Goal: Transaction & Acquisition: Download file/media

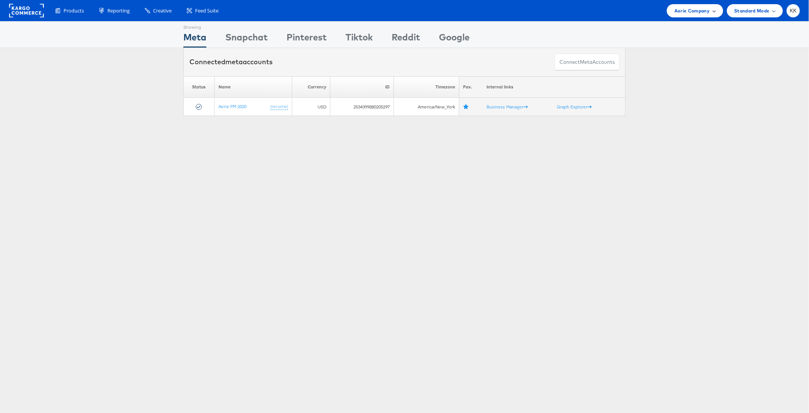
click at [683, 14] on span "Aerie Company" at bounding box center [691, 11] width 35 height 8
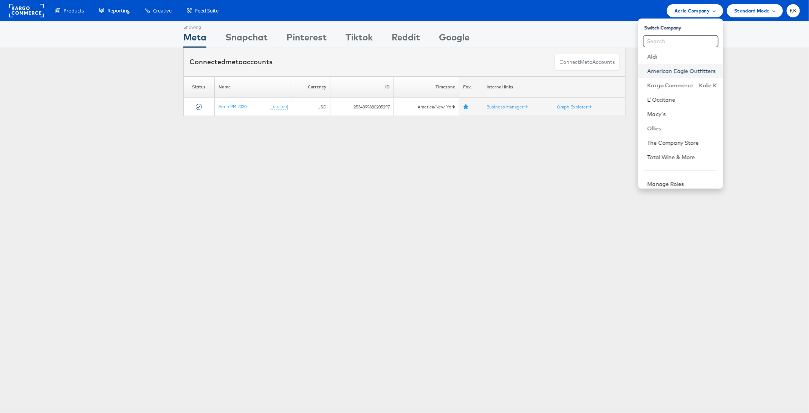
click at [684, 70] on link "American Eagle Outfitters" at bounding box center [682, 71] width 70 height 8
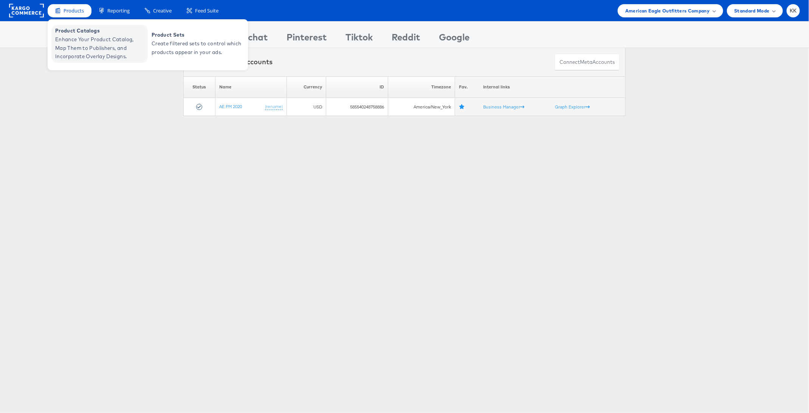
click at [71, 36] on span "Enhance Your Product Catalog, Map Them to Publishers, and Incorporate Overlay D…" at bounding box center [100, 48] width 91 height 26
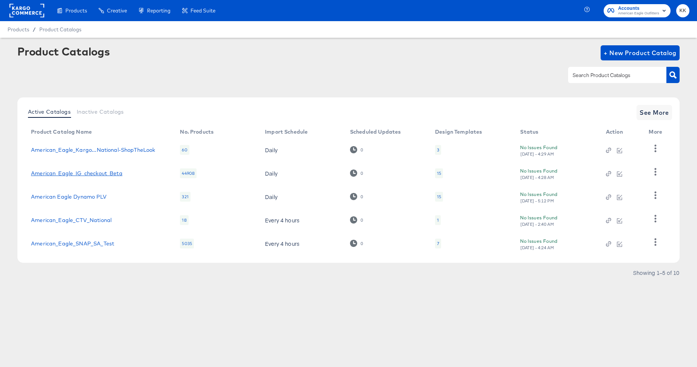
click at [87, 173] on link "American_Eagle_IG_checkout_Beta" at bounding box center [76, 173] width 91 height 6
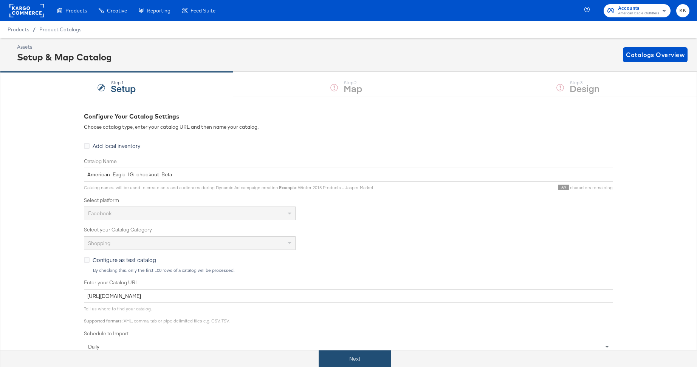
click at [374, 356] on button "Next" at bounding box center [355, 359] width 72 height 17
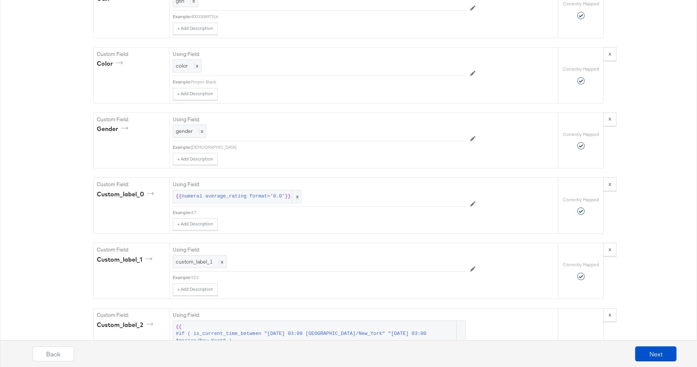
scroll to position [1289, 0]
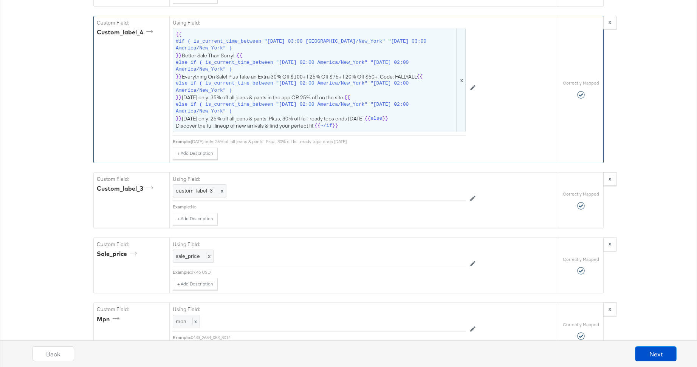
click at [307, 63] on span "{{ #if ( is_current_time_between "2024-06-11 03:00 America/New_York" "2024-06-1…" at bounding box center [319, 80] width 287 height 98
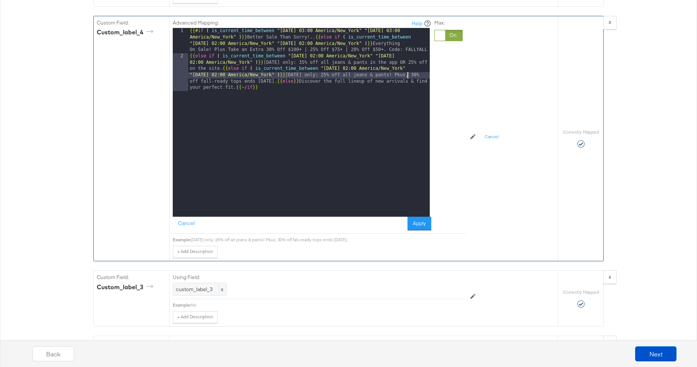
click at [407, 64] on div "{{# if ( is_current_time_between "2024-06-11 03:00 America/New_York" "2024-06-1…" at bounding box center [309, 154] width 242 height 252
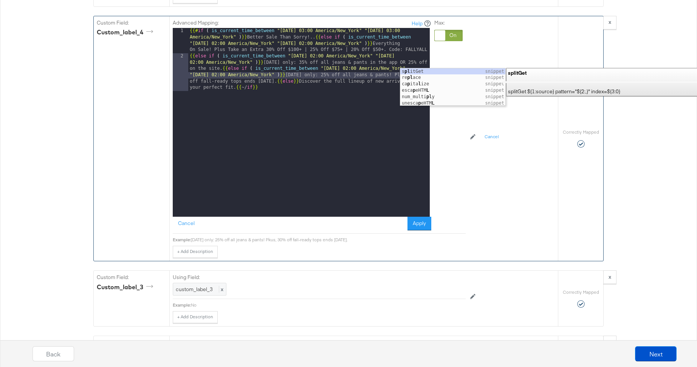
click at [348, 113] on div "{{# if ( is_current_time_between "2024-06-11 03:00 America/New_York" "2024-06-1…" at bounding box center [309, 154] width 242 height 252
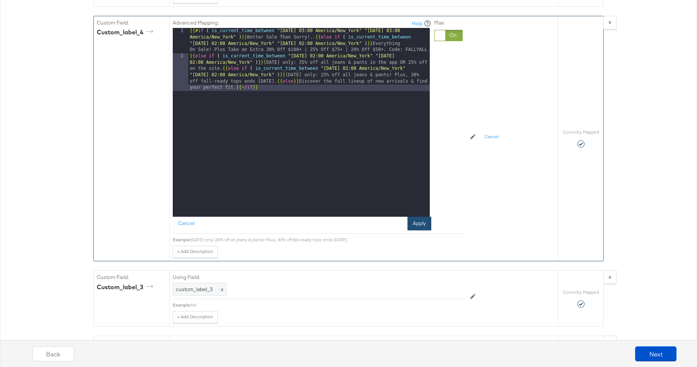
click at [421, 217] on button "Apply" at bounding box center [419, 224] width 24 height 14
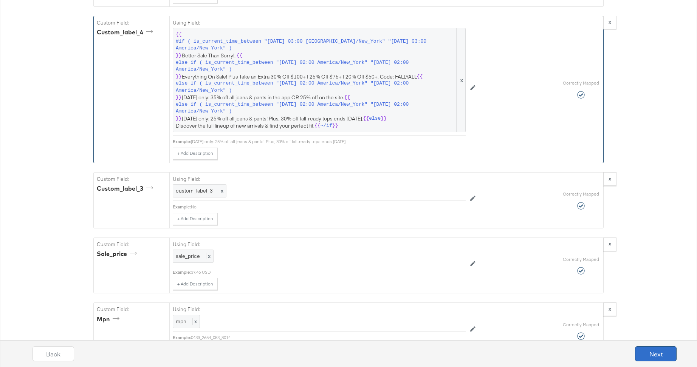
click at [652, 356] on button "Next" at bounding box center [656, 354] width 42 height 15
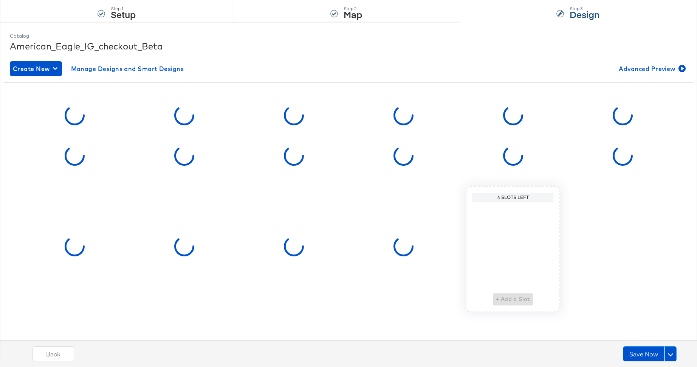
scroll to position [0, 0]
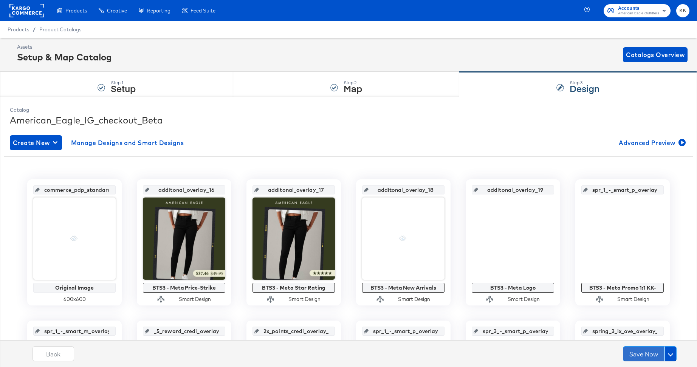
click at [652, 356] on button "Save Now" at bounding box center [644, 354] width 42 height 15
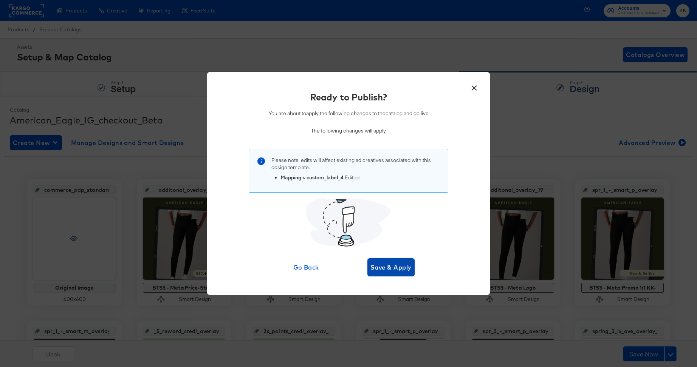
click at [399, 269] on span "Save & Apply" at bounding box center [390, 267] width 41 height 11
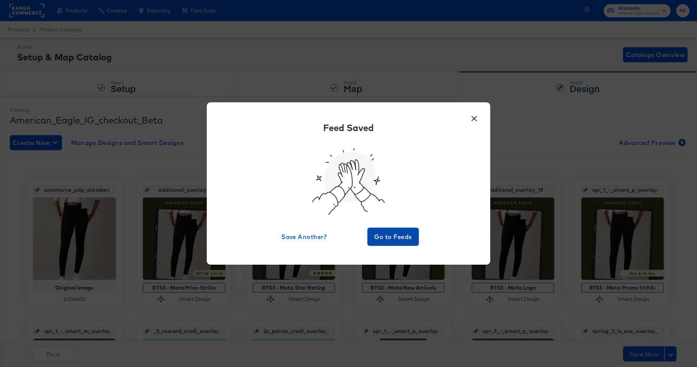
click at [400, 238] on span "Go to Feeds" at bounding box center [392, 237] width 45 height 11
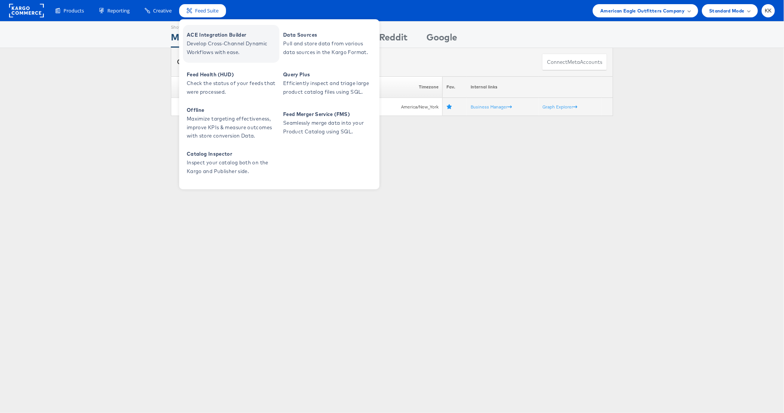
click at [209, 39] on span "Develop Cross-Channel Dynamic Workflows with ease." at bounding box center [232, 47] width 91 height 17
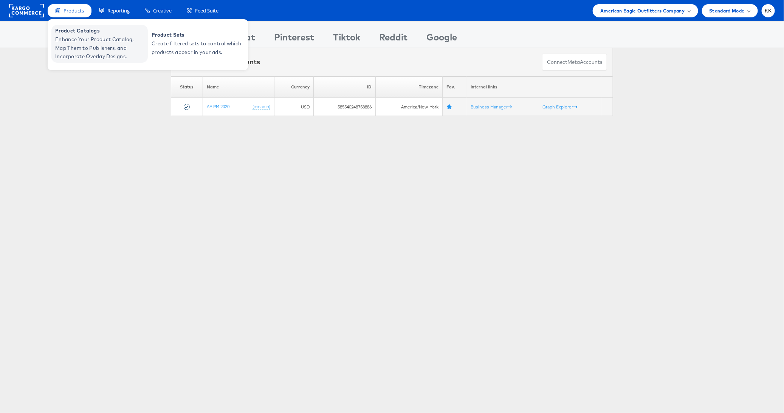
click at [75, 47] on span "Enhance Your Product Catalog, Map Them to Publishers, and Incorporate Overlay D…" at bounding box center [100, 48] width 91 height 26
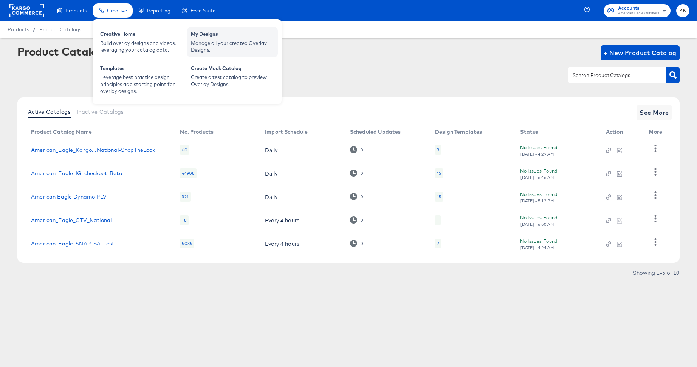
click at [193, 34] on div "My Designs" at bounding box center [232, 35] width 83 height 9
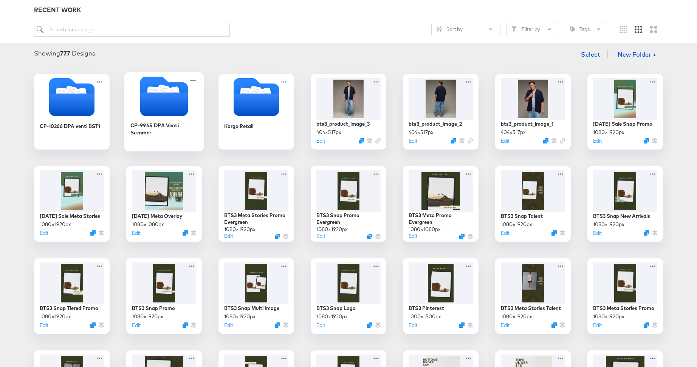
scroll to position [55, 0]
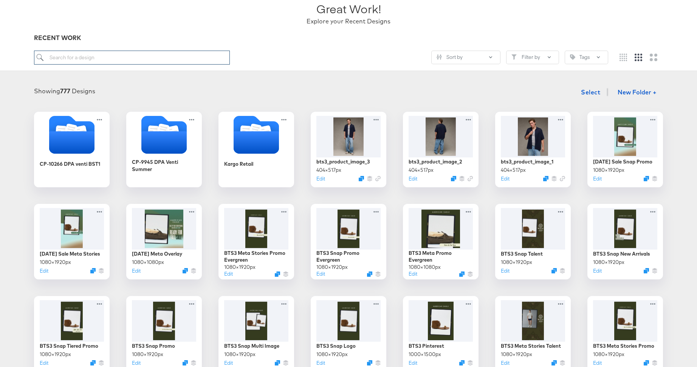
click at [124, 60] on input "search" at bounding box center [132, 58] width 196 height 14
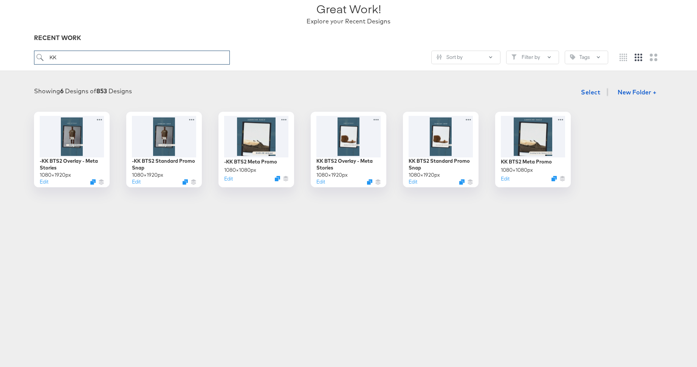
type input "K"
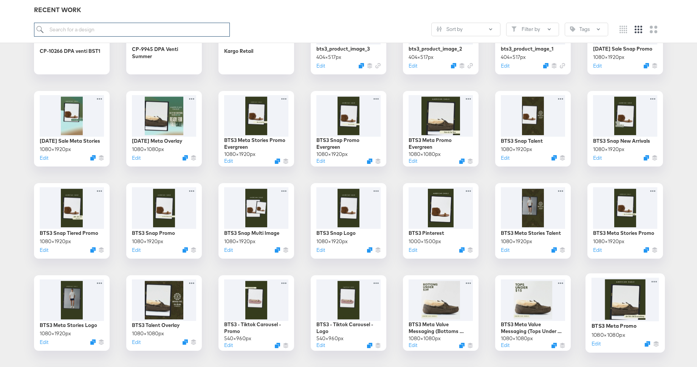
scroll to position [169, 0]
click at [596, 344] on button "Edit" at bounding box center [595, 343] width 9 height 7
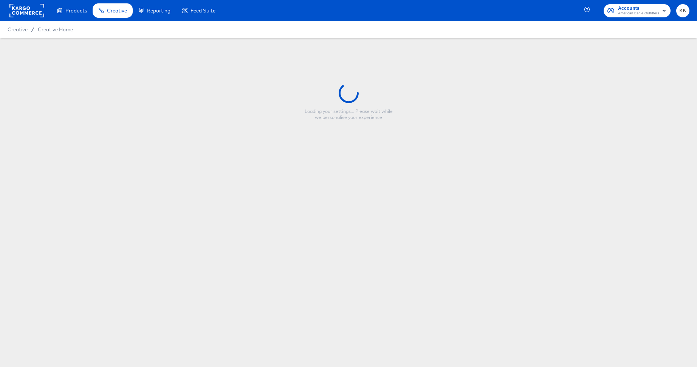
type input "BTS3 Meta Promo"
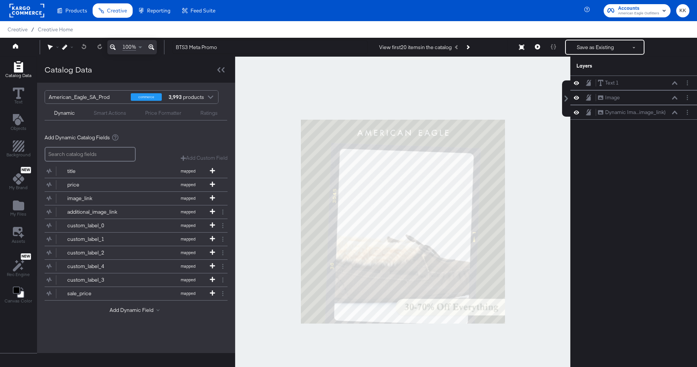
click at [457, 351] on div at bounding box center [402, 222] width 335 height 330
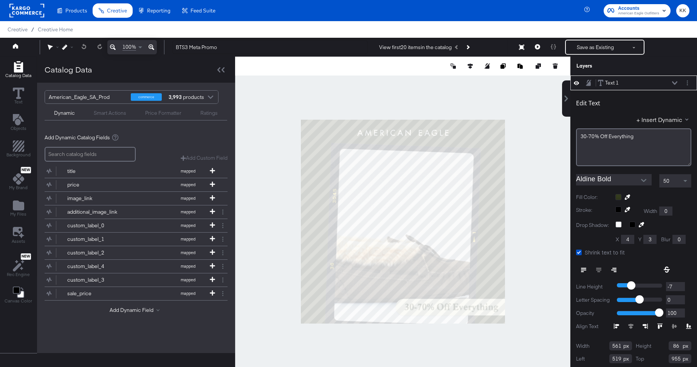
scroll to position [7, 0]
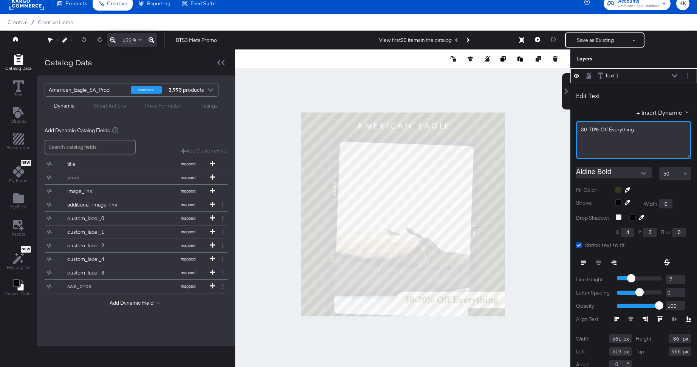
click at [591, 129] on span "30-70% Off Everything" at bounding box center [607, 129] width 53 height 7
click at [534, 154] on div at bounding box center [402, 215] width 335 height 330
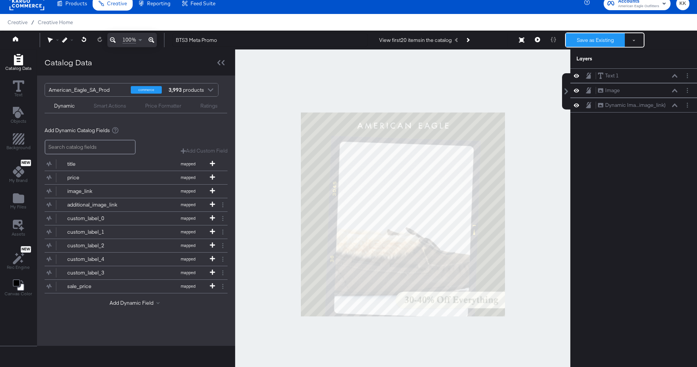
click at [599, 43] on button "Save as Existing" at bounding box center [595, 40] width 59 height 14
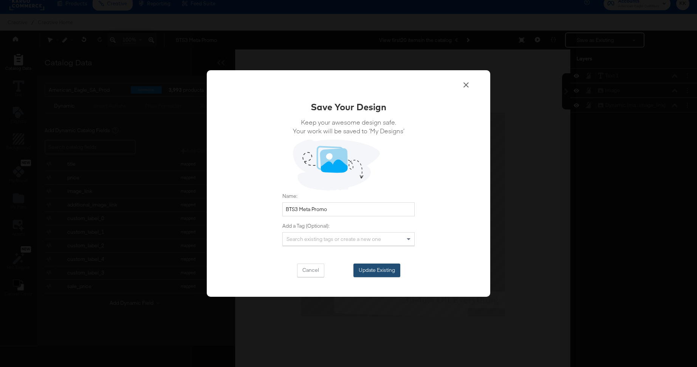
click at [378, 275] on button "Update Existing" at bounding box center [376, 271] width 47 height 14
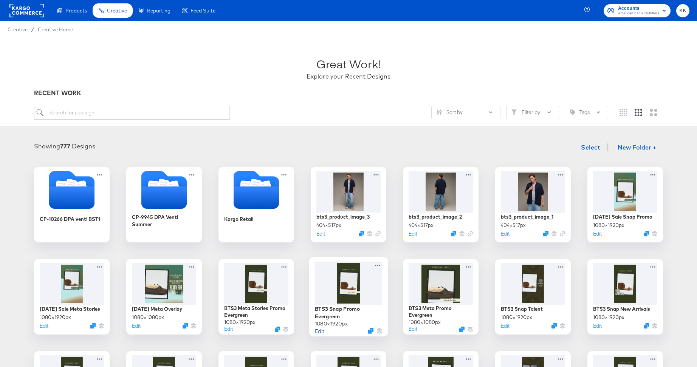
click at [320, 331] on button "Edit" at bounding box center [319, 330] width 9 height 7
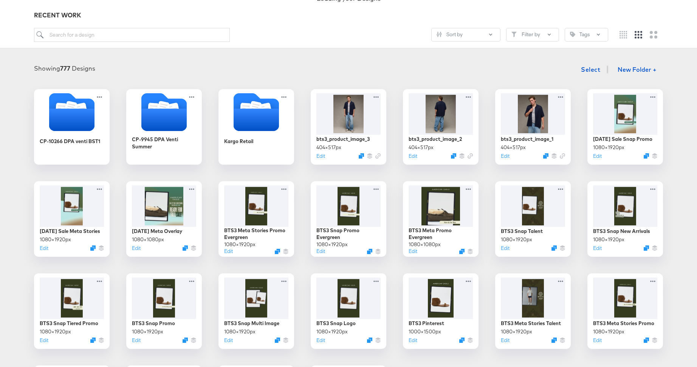
scroll to position [127, 0]
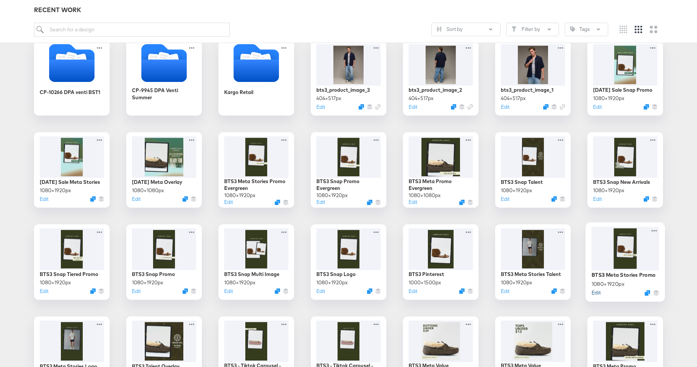
click at [597, 295] on button "Edit" at bounding box center [595, 292] width 9 height 7
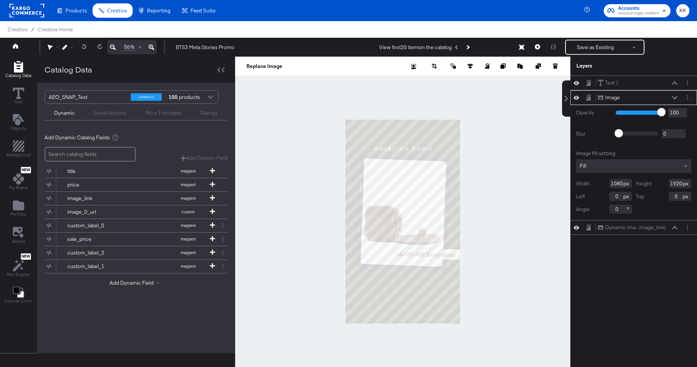
scroll to position [7, 0]
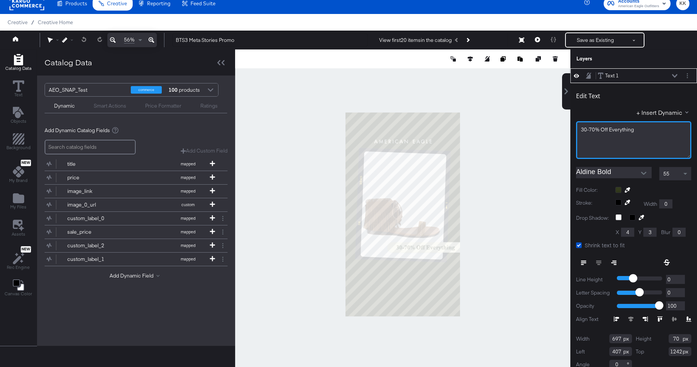
click at [591, 129] on span "30-70% Off Everything" at bounding box center [607, 129] width 53 height 7
click at [494, 179] on div at bounding box center [402, 215] width 335 height 330
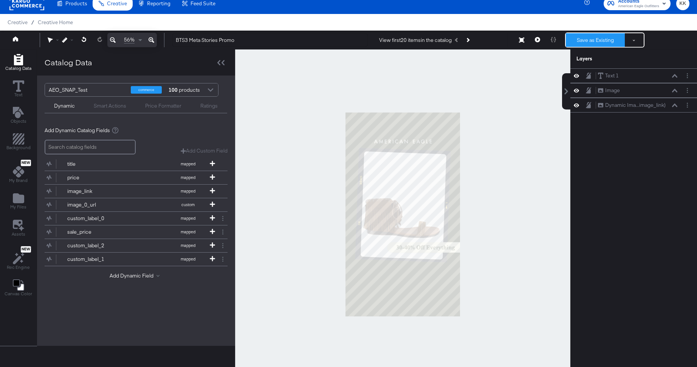
click at [602, 38] on button "Save as Existing" at bounding box center [595, 40] width 59 height 14
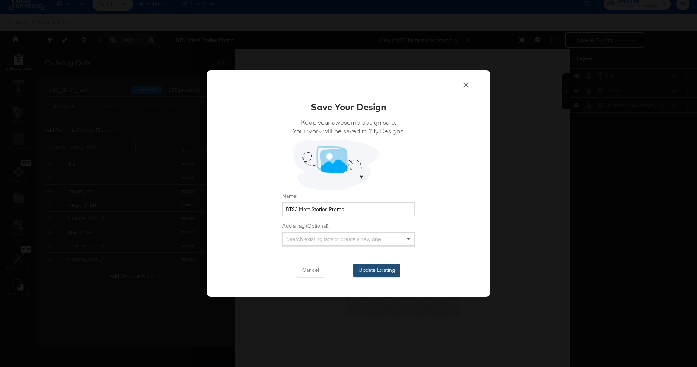
click at [382, 271] on button "Update Existing" at bounding box center [376, 271] width 47 height 14
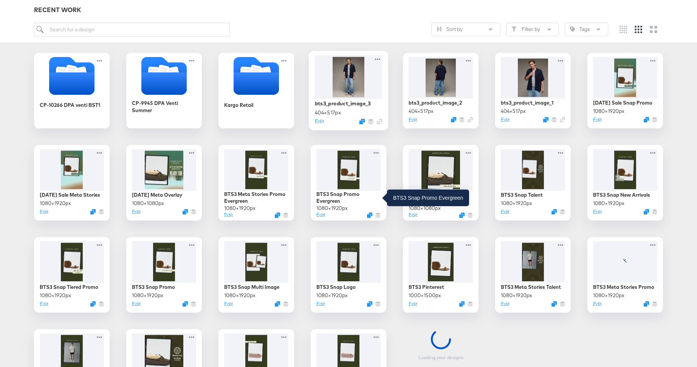
scroll to position [114, 0]
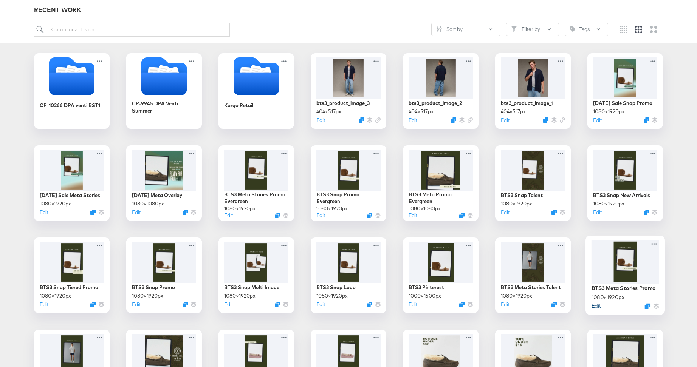
click at [596, 306] on button "Edit" at bounding box center [595, 305] width 9 height 7
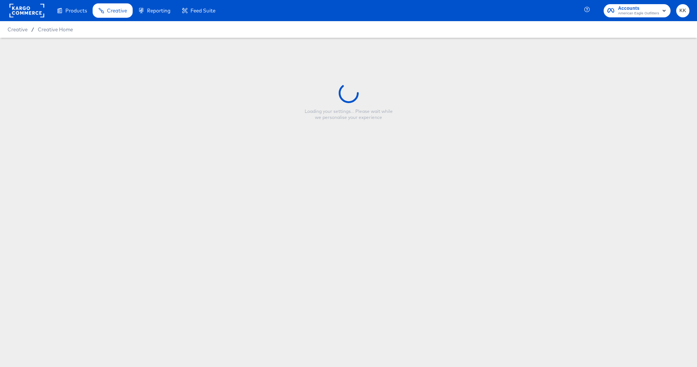
type input "BTS3 Meta Stories Promo"
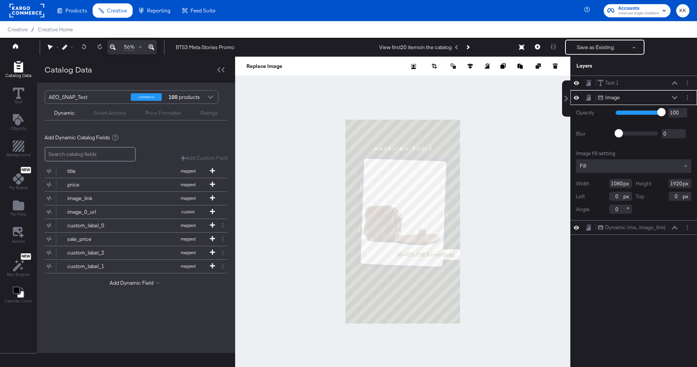
click at [298, 140] on div at bounding box center [402, 222] width 335 height 330
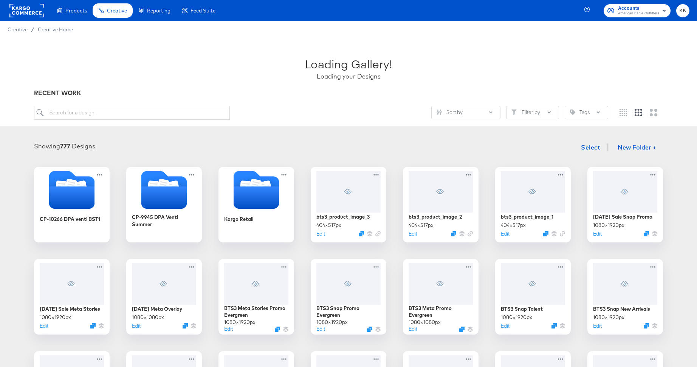
scroll to position [91, 0]
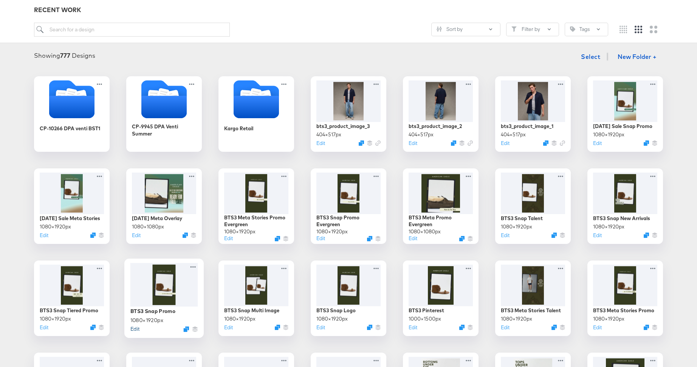
click at [136, 330] on button "Edit" at bounding box center [134, 328] width 9 height 7
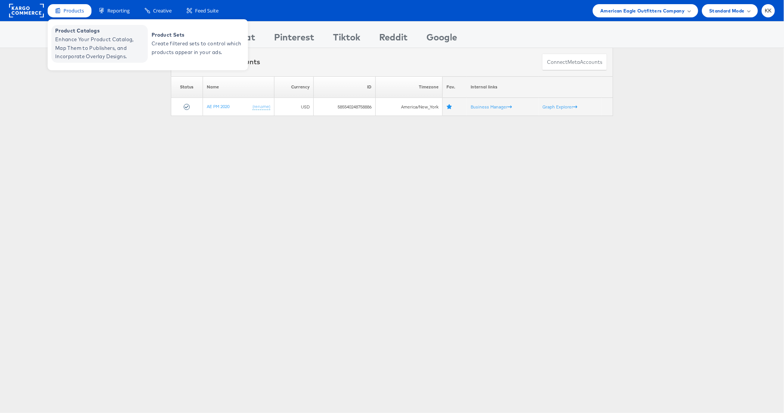
click at [76, 47] on span "Enhance Your Product Catalog, Map Them to Publishers, and Incorporate Overlay D…" at bounding box center [100, 48] width 91 height 26
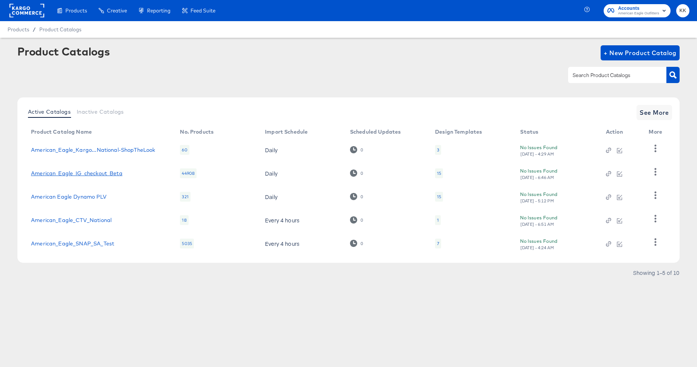
click at [87, 170] on link "American_Eagle_IG_checkout_Beta" at bounding box center [76, 173] width 91 height 6
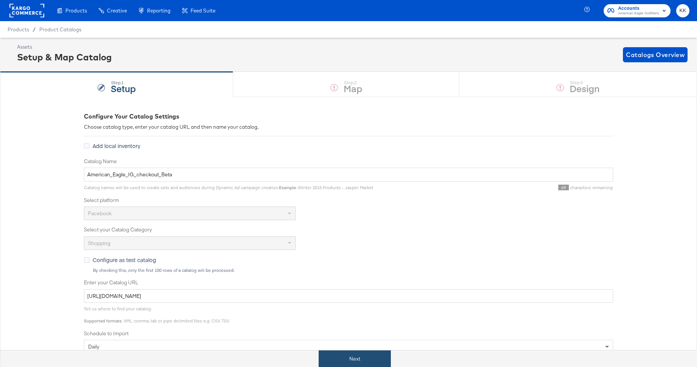
click at [350, 354] on button "Next" at bounding box center [355, 359] width 72 height 17
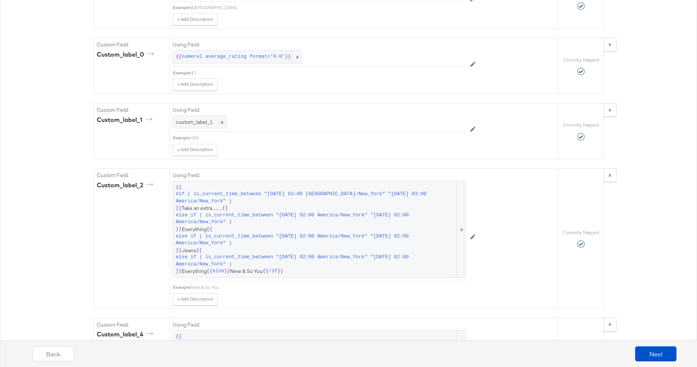
scroll to position [996, 0]
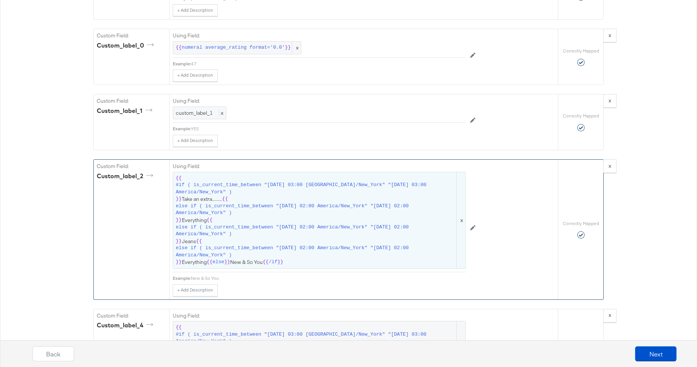
click at [274, 224] on span "else if ( is_current_time_between "2025-08-25 02:00 America/New_York" "2025-08-…" at bounding box center [315, 231] width 279 height 14
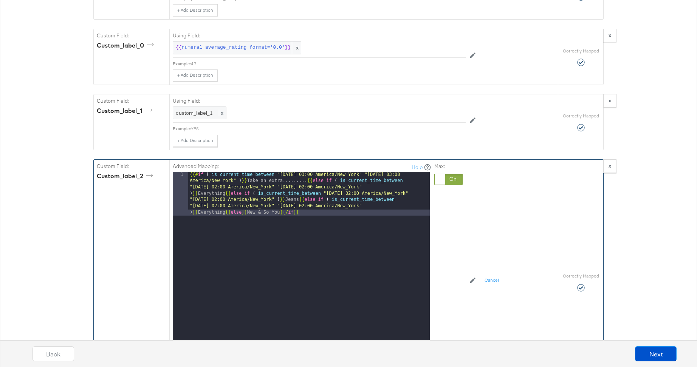
click at [305, 172] on div "{{# if ( is_current_time_between "2024-06-28 03:00 America/New_York" "2024-06-2…" at bounding box center [309, 310] width 242 height 277
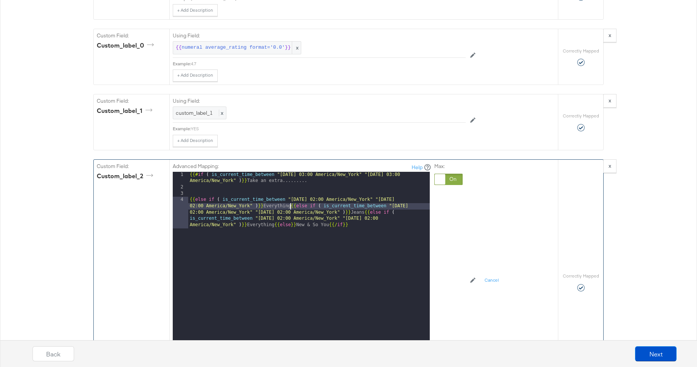
click at [291, 198] on div "{{# if ( is_current_time_between "2024-06-28 03:00 America/New_York" "2024-06-2…" at bounding box center [309, 288] width 242 height 233
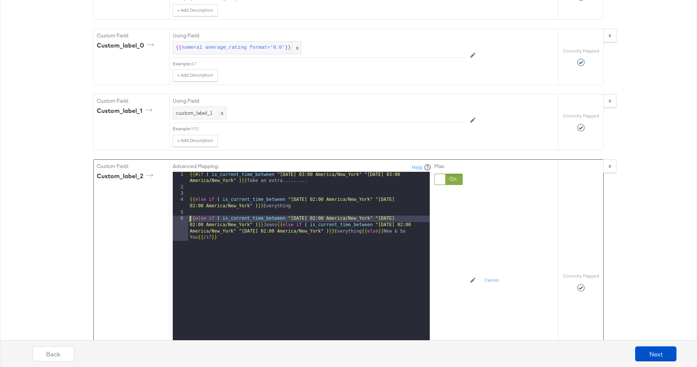
click at [279, 214] on div "{{# if ( is_current_time_between "2024-06-28 03:00 America/New_York" "2024-06-2…" at bounding box center [309, 285] width 242 height 227
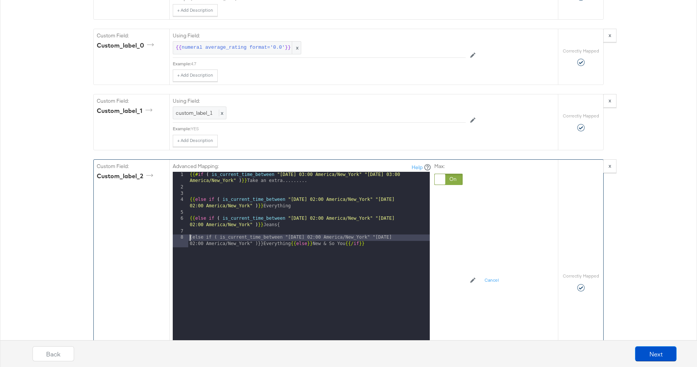
click at [291, 235] on div "{{# if ( is_current_time_between "2024-06-28 03:00 America/New_York" "2024-06-2…" at bounding box center [309, 279] width 242 height 214
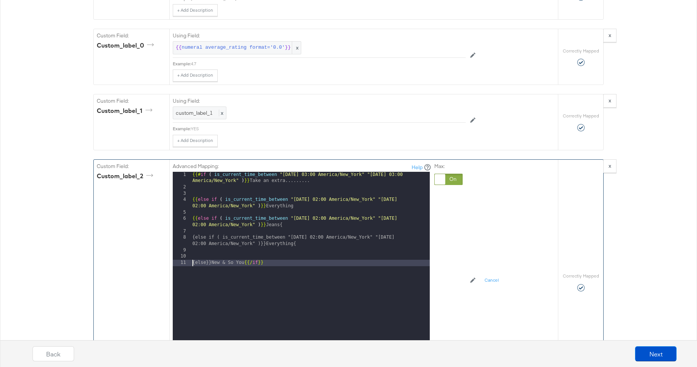
drag, startPoint x: 193, startPoint y: 227, endPoint x: 215, endPoint y: 261, distance: 40.5
click at [193, 228] on div "{{# if ( is_current_time_between "2024-06-28 03:00 America/New_York" "2024-06-2…" at bounding box center [310, 276] width 239 height 208
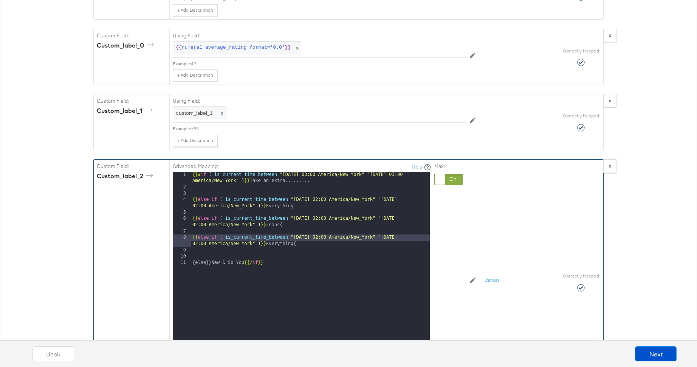
click at [288, 214] on div "{{# if ( is_current_time_between "2024-06-28 03:00 America/New_York" "2024-06-2…" at bounding box center [310, 276] width 239 height 208
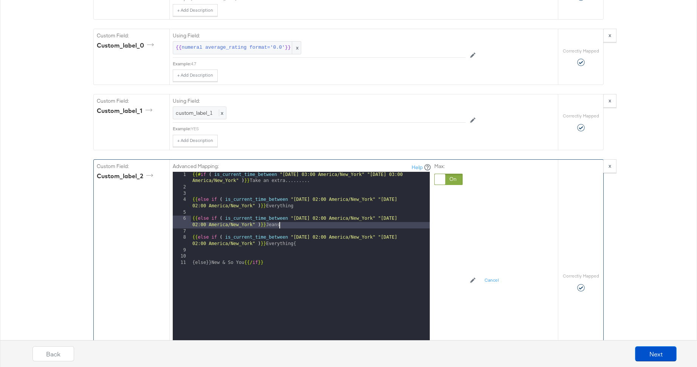
click at [318, 243] on div "{{# if ( is_current_time_between "2024-06-28 03:00 America/New_York" "2024-06-2…" at bounding box center [310, 276] width 239 height 208
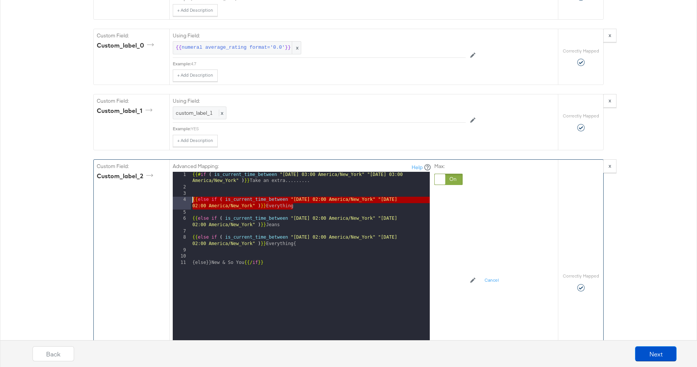
drag, startPoint x: 300, startPoint y: 195, endPoint x: 178, endPoint y: 187, distance: 122.0
click at [178, 187] on div "1 2 3 4 5 6 7 8 9 10 11 {{# if ( is_current_time_between "2024-06-28 03:00 Amer…" at bounding box center [301, 266] width 257 height 189
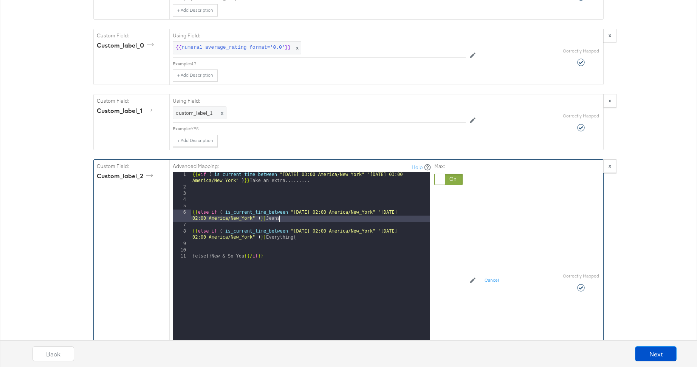
click at [284, 209] on div "{{# if ( is_current_time_between "2024-06-28 03:00 America/New_York" "2024-06-2…" at bounding box center [310, 276] width 239 height 208
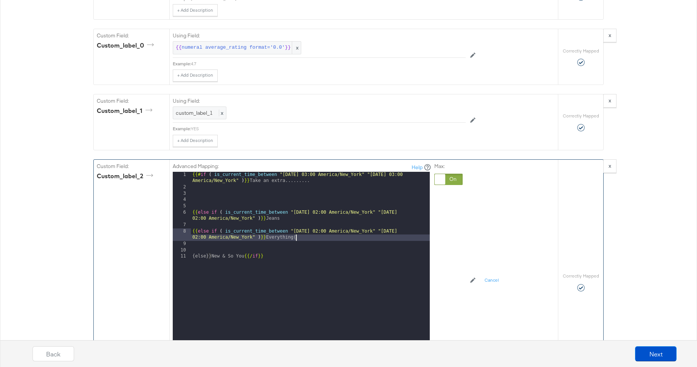
click at [299, 230] on div "{{# if ( is_current_time_between "2024-06-28 03:00 America/New_York" "2024-06-2…" at bounding box center [310, 276] width 239 height 208
click at [303, 229] on div "{{# if ( is_current_time_between "2024-06-28 03:00 America/New_York" "2024-06-2…" at bounding box center [310, 276] width 239 height 208
click at [192, 248] on div "{{# if ( is_current_time_between "2024-06-28 03:00 America/New_York" "2024-06-2…" at bounding box center [310, 276] width 239 height 208
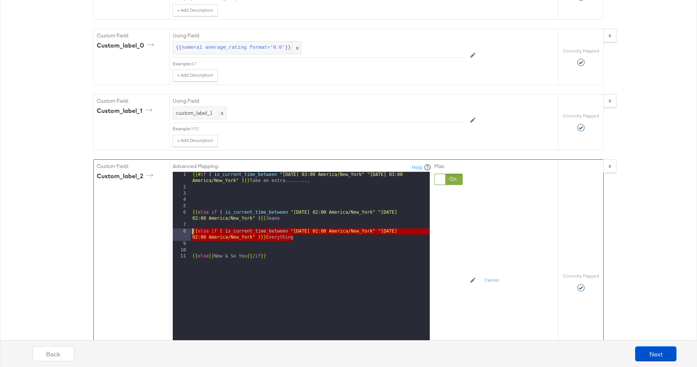
drag, startPoint x: 296, startPoint y: 228, endPoint x: 183, endPoint y: 222, distance: 113.1
click at [183, 222] on div "1 2 3 4 5 6 7 8 9 10 11 {{# if ( is_current_time_between "2024-06-28 03:00 Amer…" at bounding box center [301, 266] width 257 height 189
click at [312, 228] on div "{{# if ( is_current_time_between "2024-06-28 03:00 America/New_York" "2024-06-2…" at bounding box center [310, 276] width 239 height 208
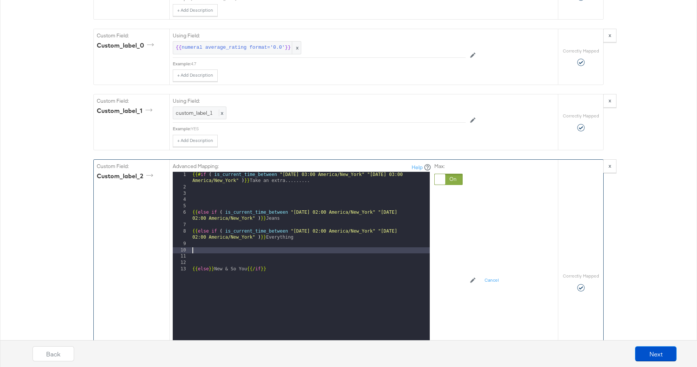
paste textarea
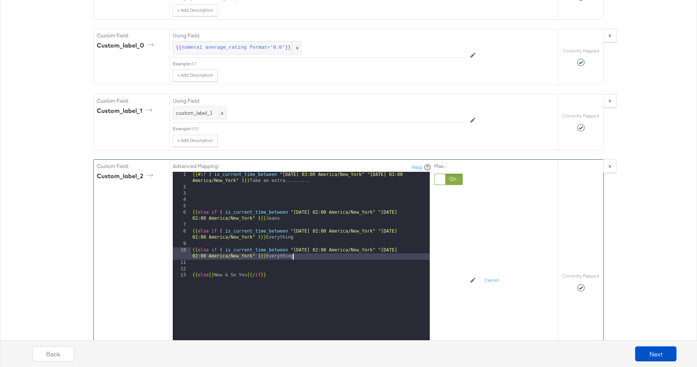
click at [311, 240] on div "{{# if ( is_current_time_between "2024-06-28 03:00 America/New_York" "2024-06-2…" at bounding box center [310, 276] width 239 height 208
click at [417, 241] on div "{{# if ( is_current_time_between "2024-06-28 03:00 America/New_York" "2024-06-2…" at bounding box center [310, 276] width 239 height 208
click at [417, 242] on div "{{# if ( is_current_time_between "2024-06-28 03:00 America/New_York" "2024-06-2…" at bounding box center [310, 276] width 239 height 208
click at [310, 254] on div "{{# if ( is_current_time_between "2024-06-28 03:00 America/New_York" "2024-06-2…" at bounding box center [310, 276] width 239 height 208
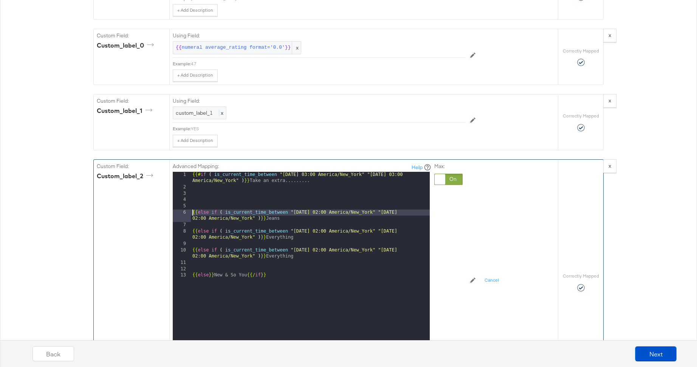
click at [193, 203] on div "{{# if ( is_current_time_between "2024-06-28 03:00 America/New_York" "2024-06-2…" at bounding box center [310, 276] width 239 height 208
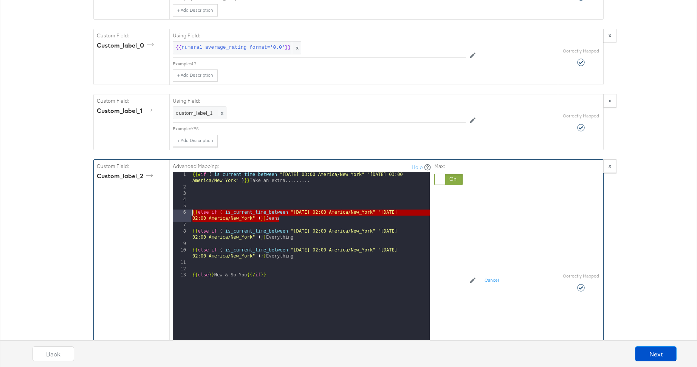
drag, startPoint x: 285, startPoint y: 211, endPoint x: 180, endPoint y: 204, distance: 105.3
click at [180, 204] on div "1 2 3 4 5 6 7 8 9 10 11 12 13 {{# if ( is_current_time_between "2024-06-28 03:0…" at bounding box center [301, 266] width 257 height 189
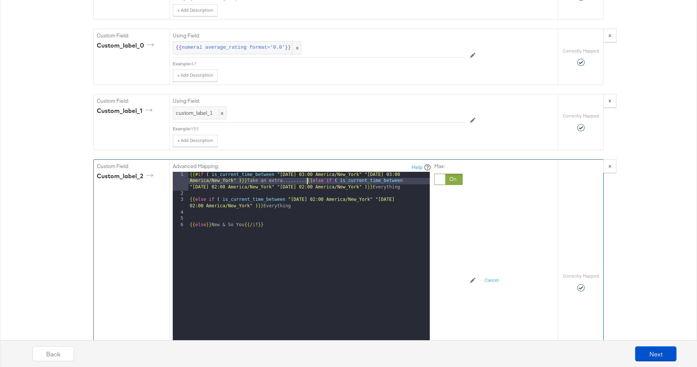
click at [187, 197] on div "3" at bounding box center [180, 203] width 15 height 12
click at [191, 191] on div "{{# if ( is_current_time_between "2024-06-28 03:00 America/New_York" "2024-06-2…" at bounding box center [309, 279] width 242 height 214
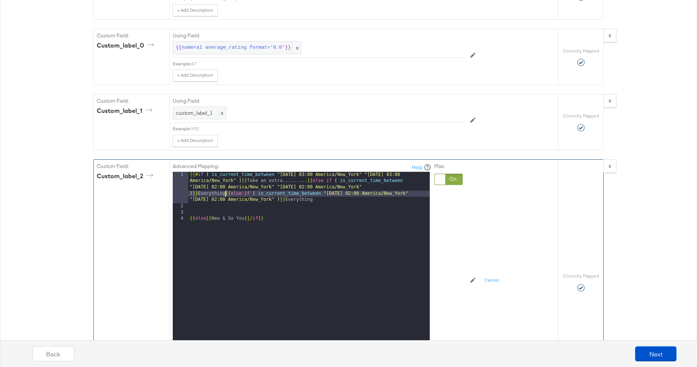
click at [188, 209] on div "{{# if ( is_current_time_between "2024-06-28 03:00 America/New_York" "2024-06-2…" at bounding box center [309, 285] width 242 height 227
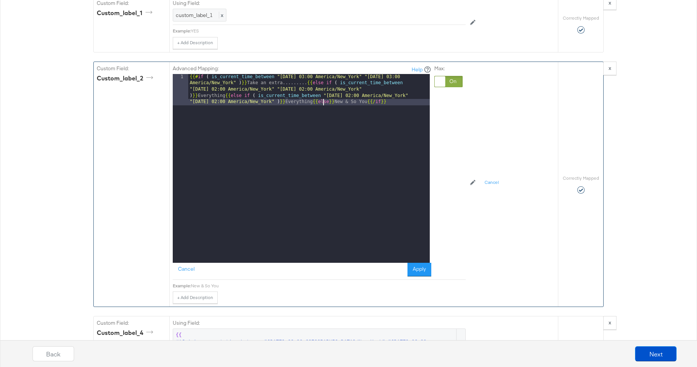
scroll to position [1107, 0]
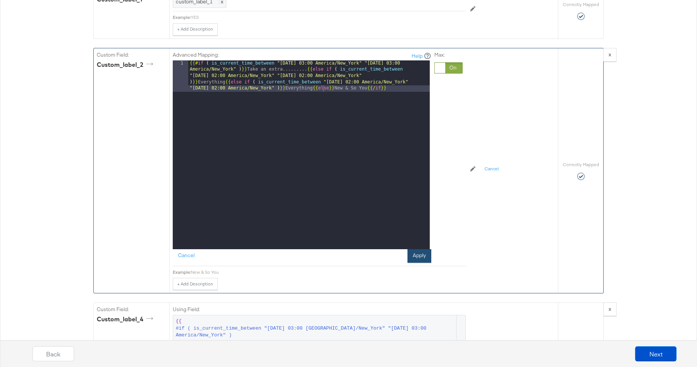
click at [422, 249] on button "Apply" at bounding box center [419, 256] width 24 height 14
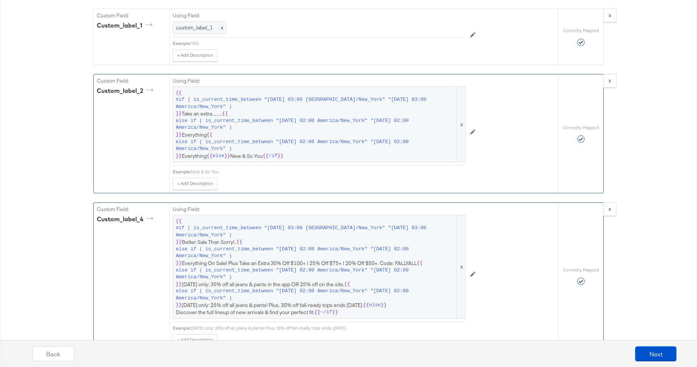
scroll to position [1080, 0]
click at [331, 139] on span "else if ( is_current_time_between "2025-09-12 02:00 America/New_York" "2025-09-…" at bounding box center [315, 146] width 279 height 14
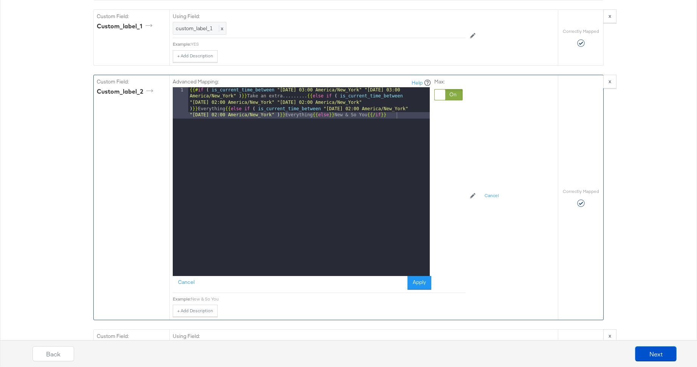
click at [351, 98] on div "{{# if ( is_current_time_between "2024-06-28 03:00 America/New_York" "2024-06-2…" at bounding box center [309, 213] width 242 height 252
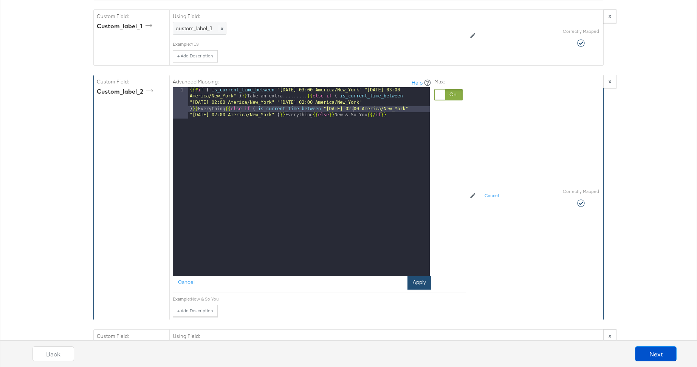
click at [418, 276] on button "Apply" at bounding box center [419, 283] width 24 height 14
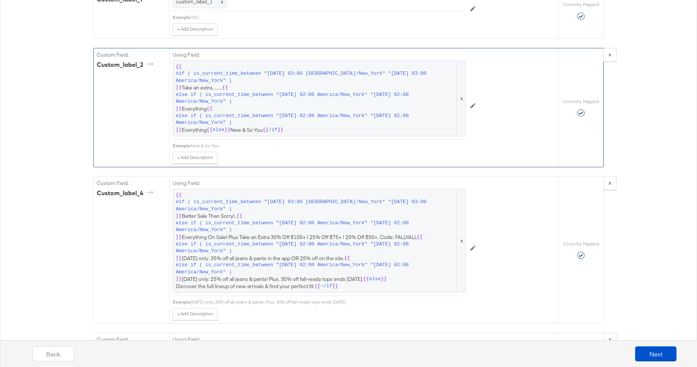
scroll to position [1109, 0]
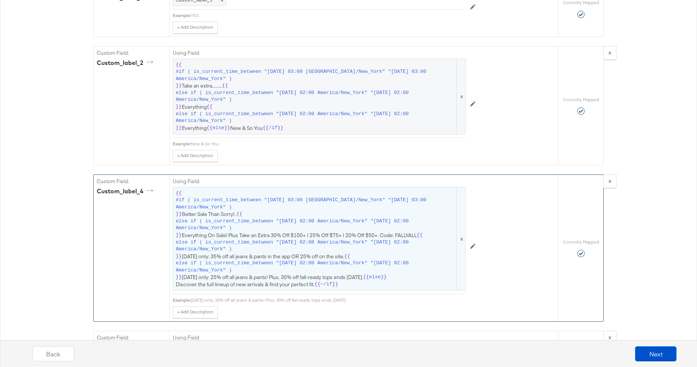
click at [302, 221] on span "{{ #if ( is_current_time_between "2024-06-11 03:00 America/New_York" "2024-06-1…" at bounding box center [319, 239] width 287 height 98
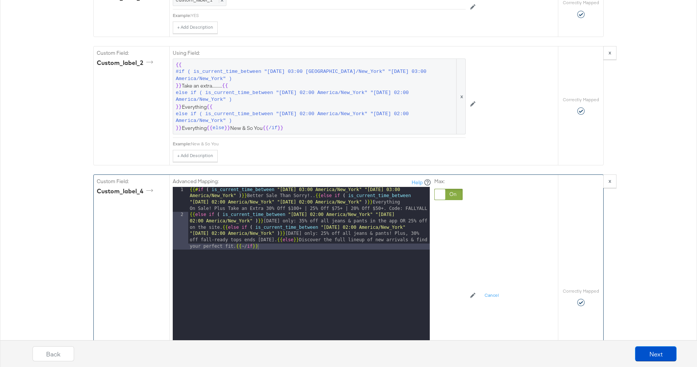
click at [275, 228] on div "{{# if ( is_current_time_between "2024-06-11 03:00 America/New_York" "2024-06-1…" at bounding box center [309, 313] width 242 height 252
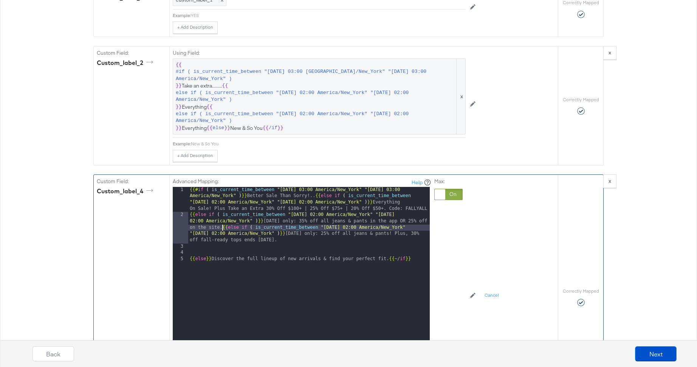
click at [221, 216] on div "{{# if ( is_current_time_between "2024-06-11 03:00 America/New_York" "2024-06-1…" at bounding box center [309, 297] width 242 height 220
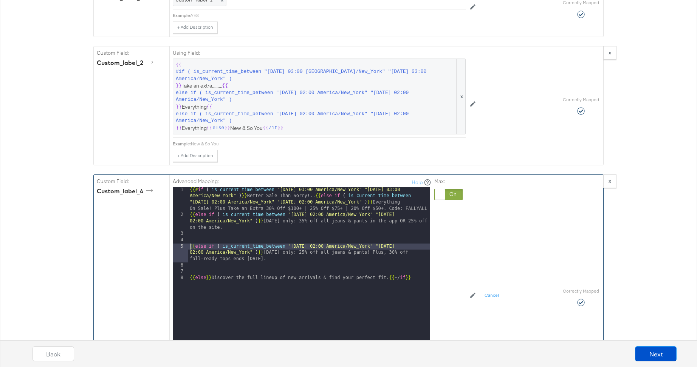
click at [187, 212] on div "2" at bounding box center [180, 221] width 15 height 19
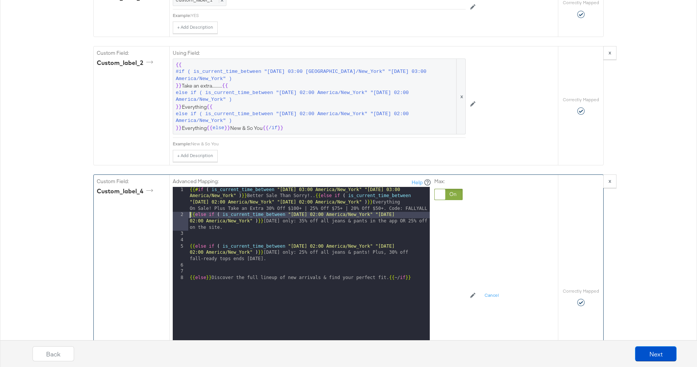
click at [189, 205] on div "{{# if ( is_current_time_between "2024-06-11 03:00 America/New_York" "2024-06-1…" at bounding box center [309, 297] width 242 height 220
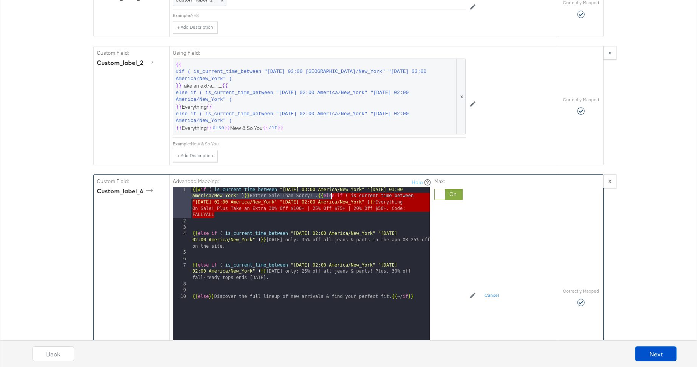
drag, startPoint x: 215, startPoint y: 203, endPoint x: 330, endPoint y: 186, distance: 116.1
click at [330, 187] on div "{{# if ( is_current_time_between "2024-06-11 03:00 America/New_York" "2024-06-1…" at bounding box center [310, 300] width 239 height 227
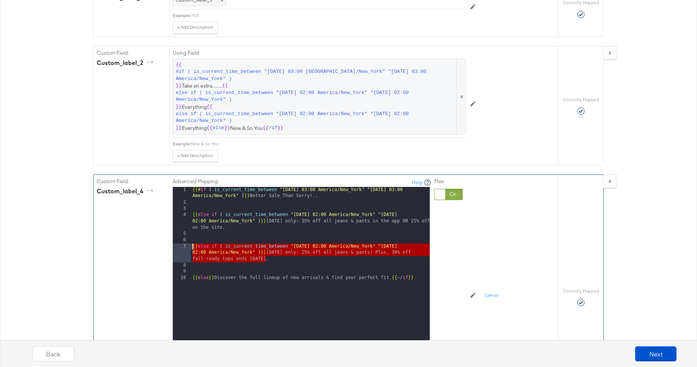
drag, startPoint x: 268, startPoint y: 247, endPoint x: 184, endPoint y: 234, distance: 84.3
click at [184, 234] on div "1 2 3 4 5 6 7 8 9 10 {{# if ( is_current_time_between "2024-06-11 03:00 America…" at bounding box center [301, 281] width 257 height 189
click at [271, 250] on div "{{# if ( is_current_time_between "2024-06-11 03:00 America/New_York" "2024-06-1…" at bounding box center [310, 291] width 239 height 208
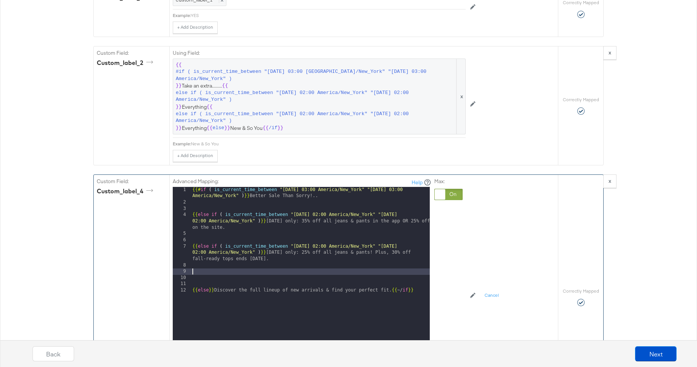
paste textarea
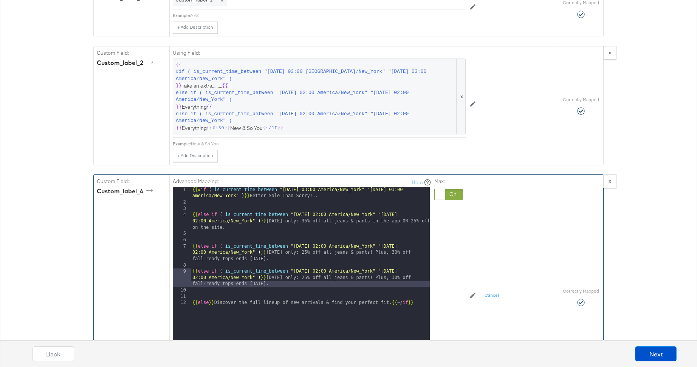
click at [319, 261] on div "{{# if ( is_current_time_between "2024-06-11 03:00 America/New_York" "2024-06-1…" at bounding box center [310, 291] width 239 height 208
click at [418, 260] on div "{{# if ( is_current_time_between "2024-06-11 03:00 America/New_York" "2024-06-1…" at bounding box center [310, 291] width 239 height 208
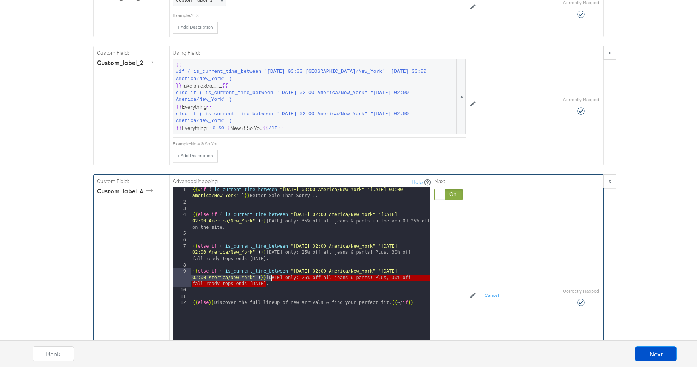
drag, startPoint x: 269, startPoint y: 274, endPoint x: 270, endPoint y: 268, distance: 7.0
click at [270, 268] on div "{{# if ( is_current_time_between "2024-06-11 03:00 America/New_York" "2024-06-1…" at bounding box center [310, 291] width 239 height 208
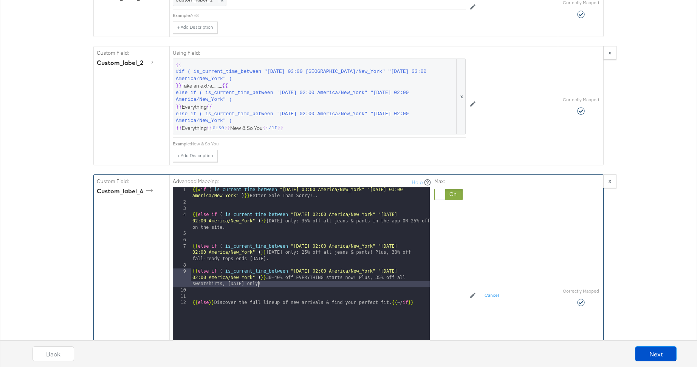
click at [191, 203] on div "{{# if ( is_current_time_between "2024-06-11 03:00 America/New_York" "2024-06-1…" at bounding box center [310, 291] width 239 height 208
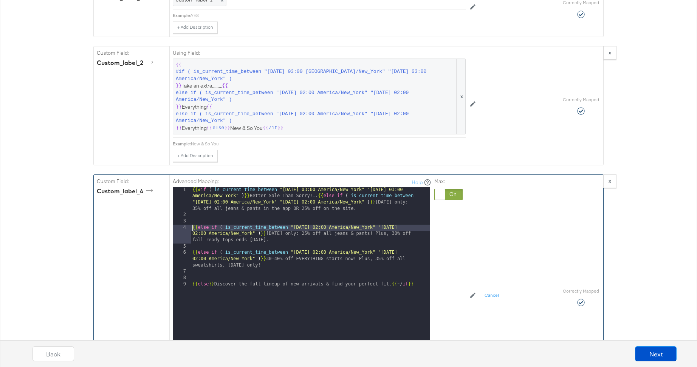
click at [192, 218] on div "{{# if ( is_current_time_between "2024-06-11 03:00 America/New_York" "2024-06-1…" at bounding box center [310, 297] width 239 height 220
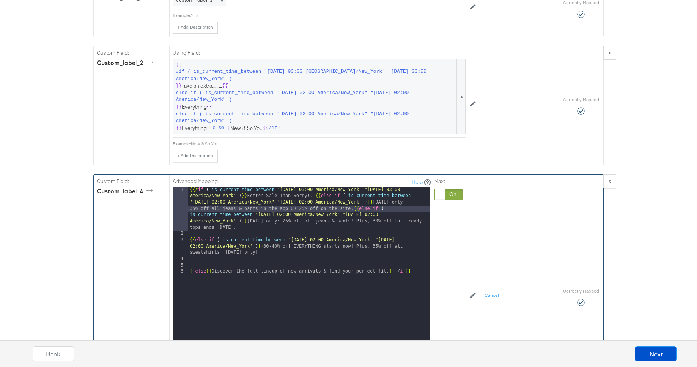
click at [189, 231] on div "{{# if ( is_current_time_between "2024-06-11 03:00 America/New_York" "2024-06-1…" at bounding box center [309, 306] width 242 height 239
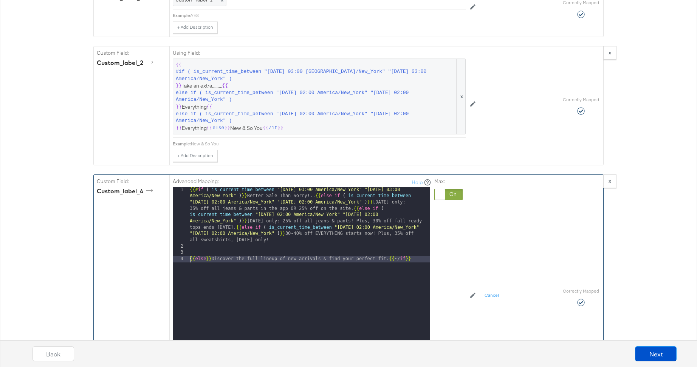
click at [188, 249] on div "{{# if ( is_current_time_between "2024-06-11 03:00 America/New_York" "2024-06-1…" at bounding box center [309, 313] width 242 height 252
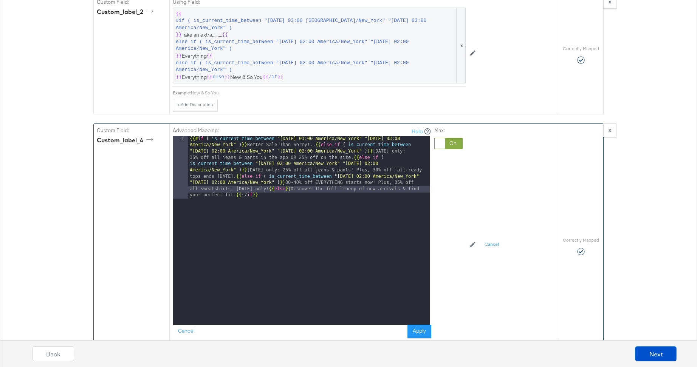
scroll to position [1240, 0]
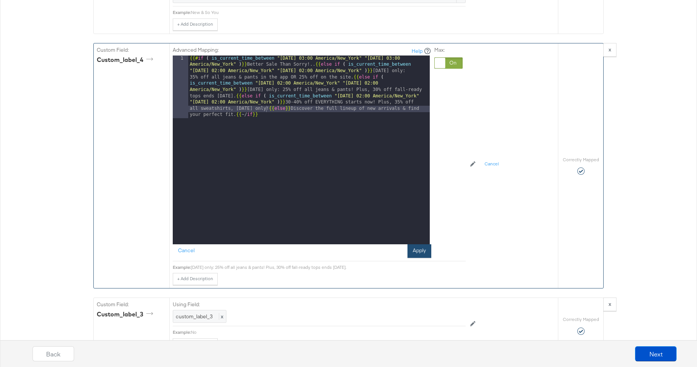
click at [418, 245] on button "Apply" at bounding box center [419, 252] width 24 height 14
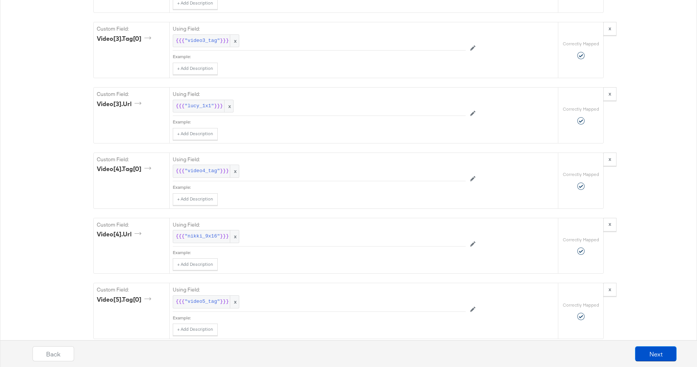
scroll to position [3493, 0]
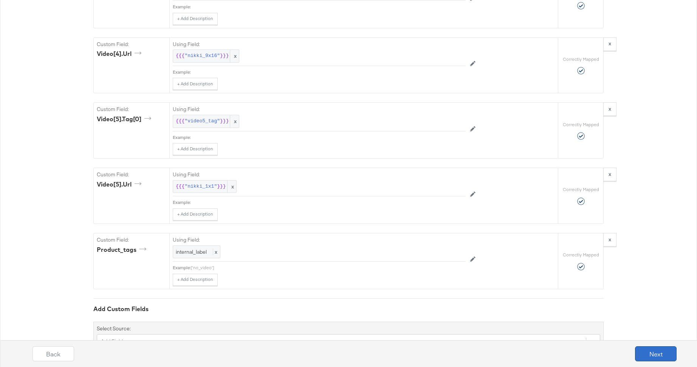
click at [660, 351] on button "Next" at bounding box center [656, 354] width 42 height 15
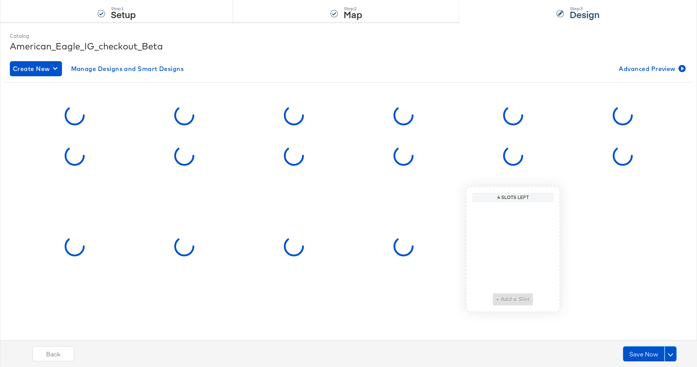
scroll to position [0, 0]
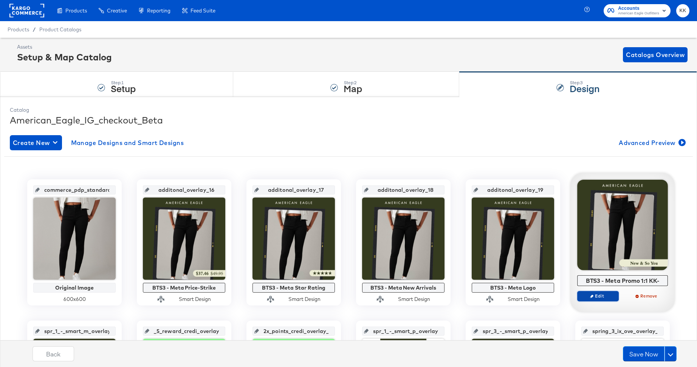
click at [602, 296] on span "Edit" at bounding box center [598, 296] width 35 height 6
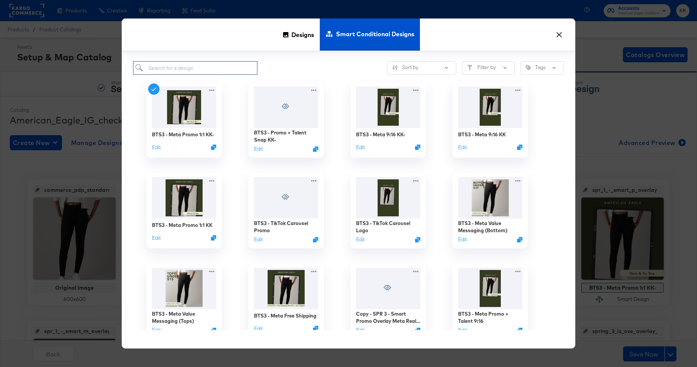
click at [194, 67] on input "search" at bounding box center [195, 68] width 124 height 14
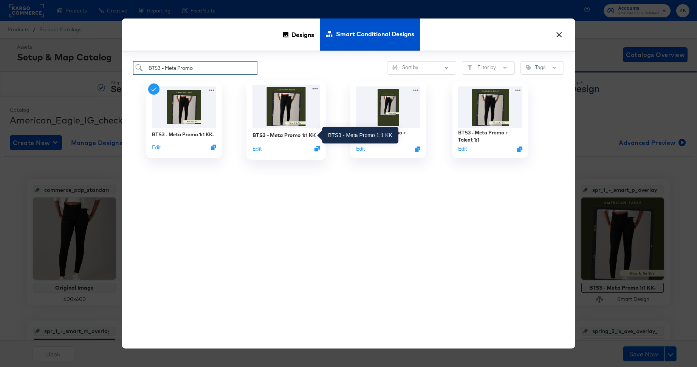
type input "BTS3 - Meta Promo"
click at [279, 135] on div "BTS3 - Meta Promo 1:1 KK" at bounding box center [283, 135] width 63 height 7
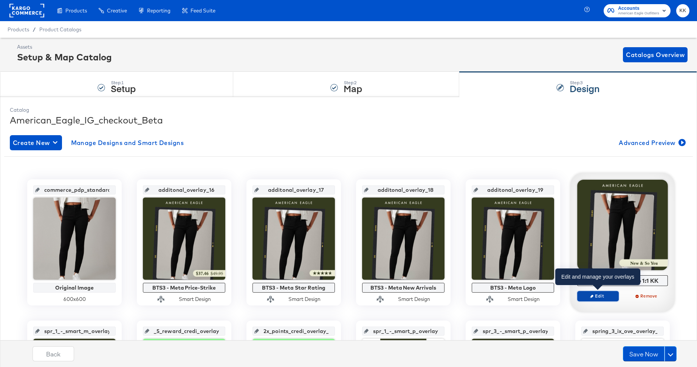
click at [598, 297] on span "Edit" at bounding box center [598, 296] width 35 height 6
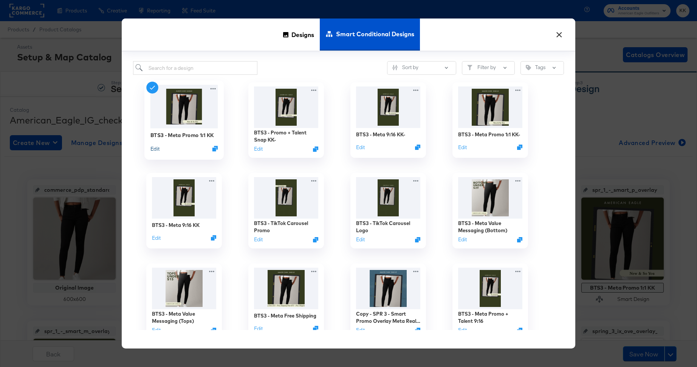
click at [156, 146] on button "Edit" at bounding box center [154, 148] width 9 height 7
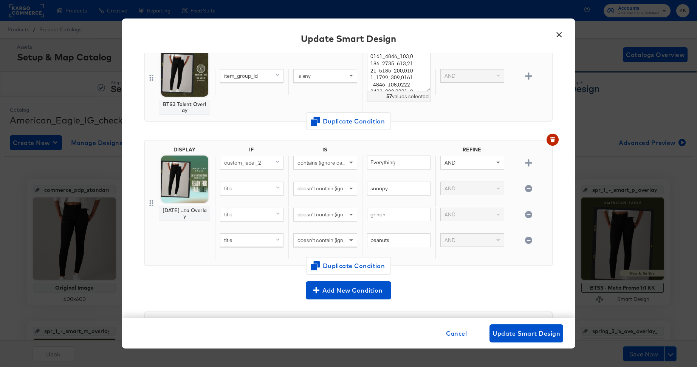
scroll to position [92, 0]
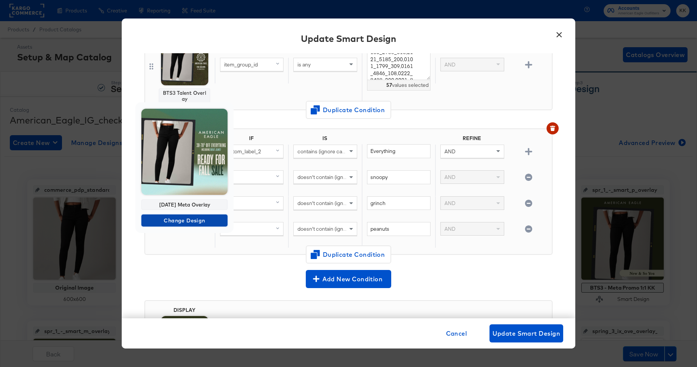
click at [184, 218] on span "Change Design" at bounding box center [184, 220] width 80 height 9
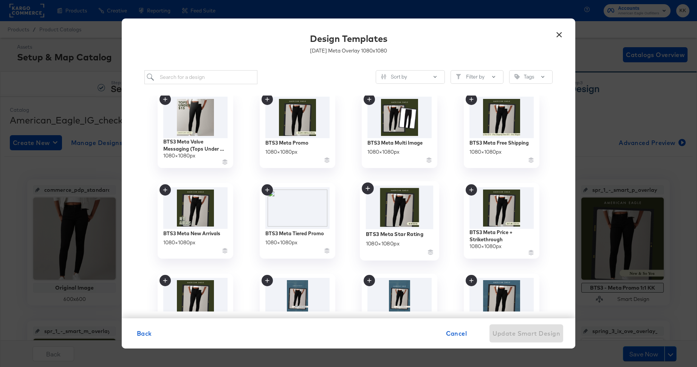
scroll to position [556, 0]
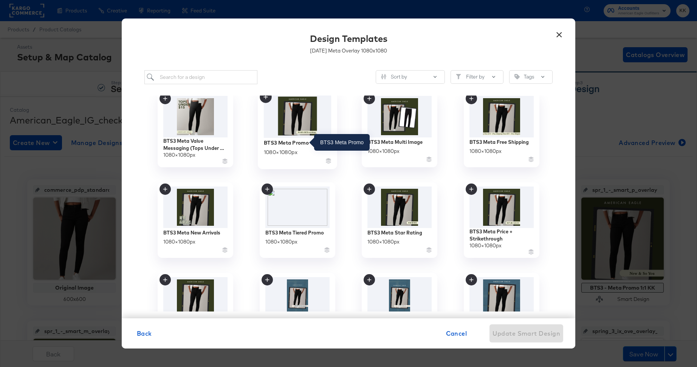
click at [283, 145] on div "BTS3 Meta Promo" at bounding box center [286, 142] width 45 height 7
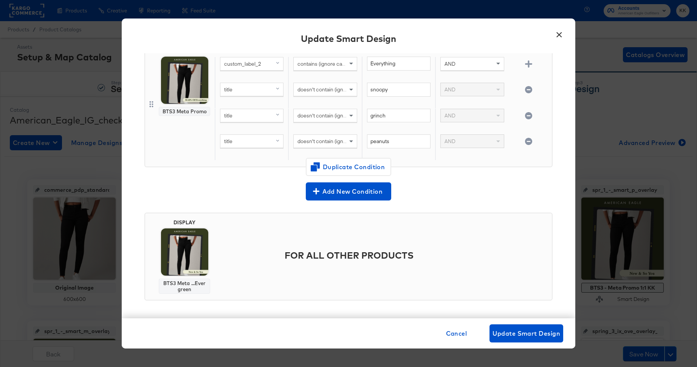
scroll to position [8, 0]
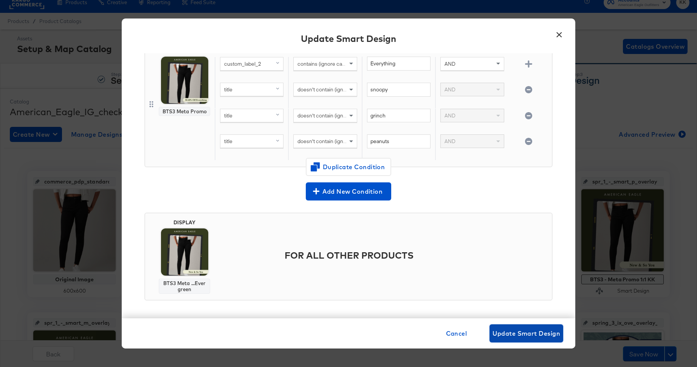
click at [529, 333] on span "Update Smart Design" at bounding box center [526, 333] width 68 height 11
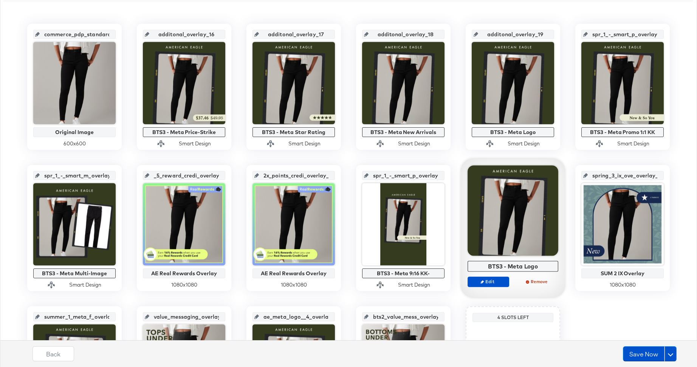
scroll to position [166, 0]
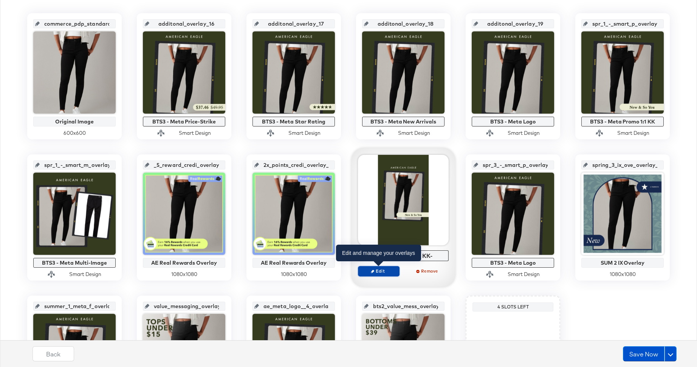
click at [392, 272] on span "Edit" at bounding box center [378, 271] width 35 height 6
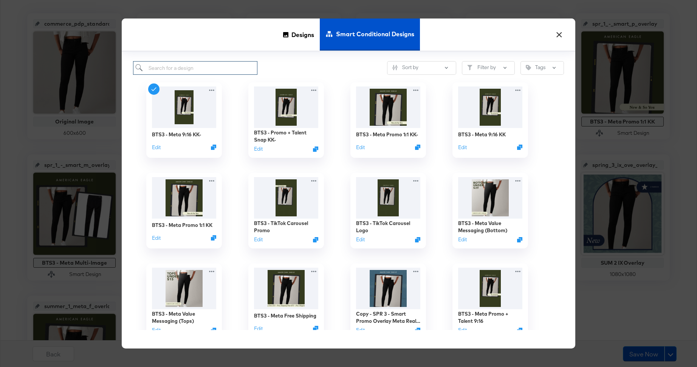
click at [170, 70] on input "search" at bounding box center [195, 68] width 124 height 14
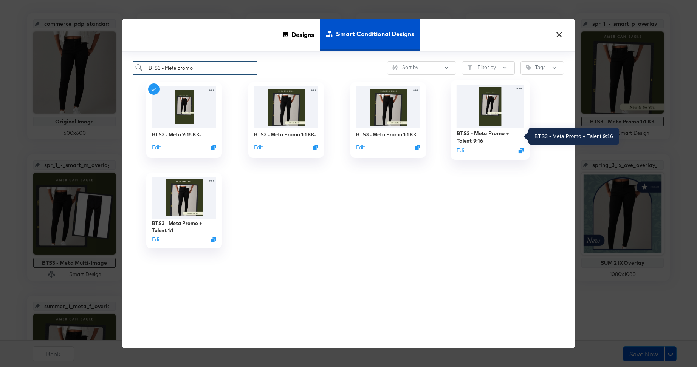
type input "BTS3 - Meta promo"
click at [488, 137] on div "BTS3 - Meta Promo + Talent 9:16" at bounding box center [491, 137] width 68 height 15
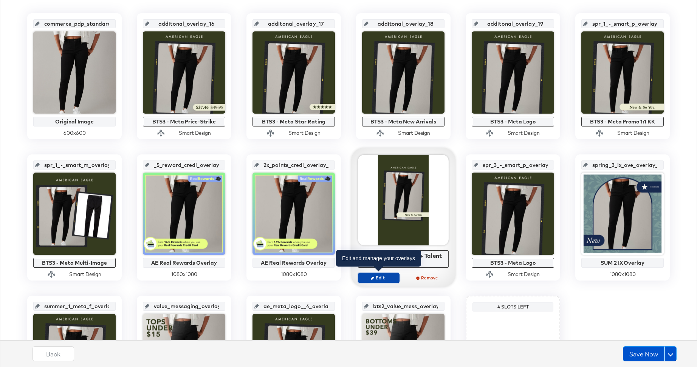
click at [380, 279] on span "Edit" at bounding box center [378, 278] width 35 height 6
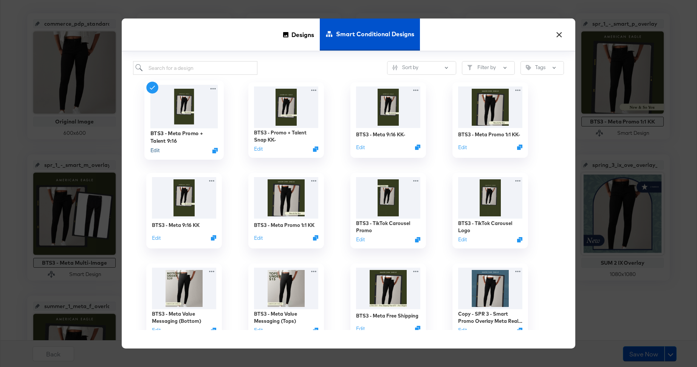
click at [156, 152] on button "Edit" at bounding box center [154, 150] width 9 height 7
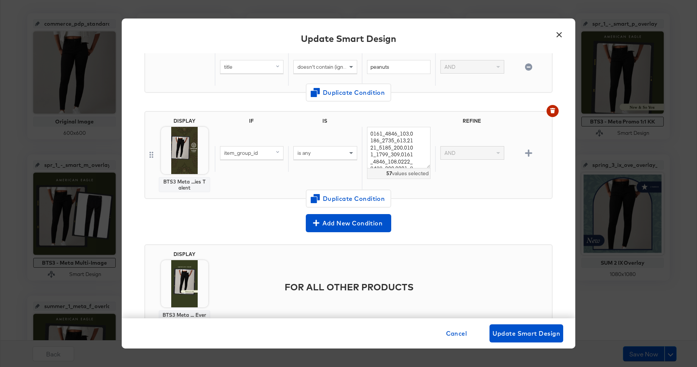
scroll to position [0, 0]
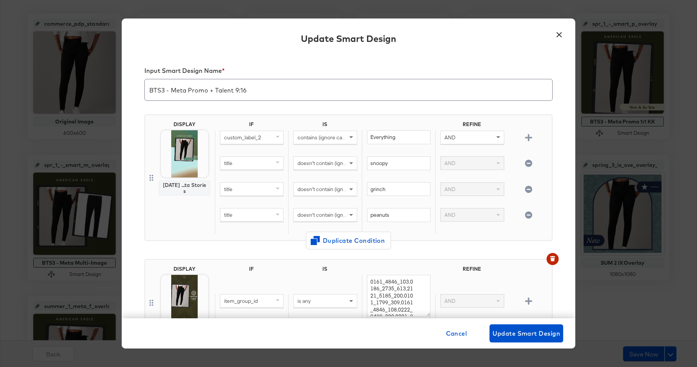
click at [557, 35] on button "×" at bounding box center [559, 33] width 14 height 14
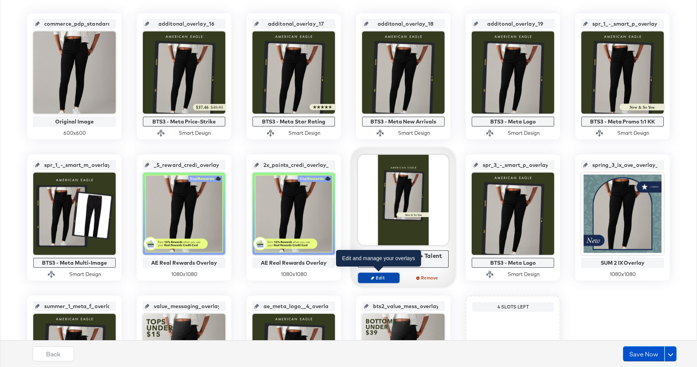
click at [386, 276] on span "Edit" at bounding box center [378, 278] width 35 height 6
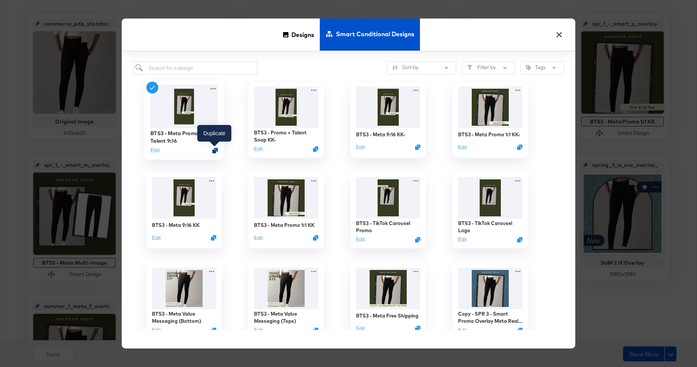
click at [217, 149] on icon "Duplicate" at bounding box center [215, 151] width 6 height 6
click at [172, 65] on input "search" at bounding box center [195, 68] width 124 height 14
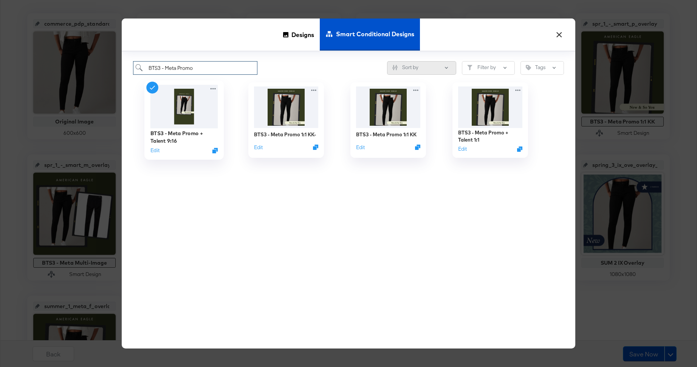
type input "BTS3 - Meta Promo"
click at [448, 71] on button "Sort by" at bounding box center [421, 68] width 69 height 14
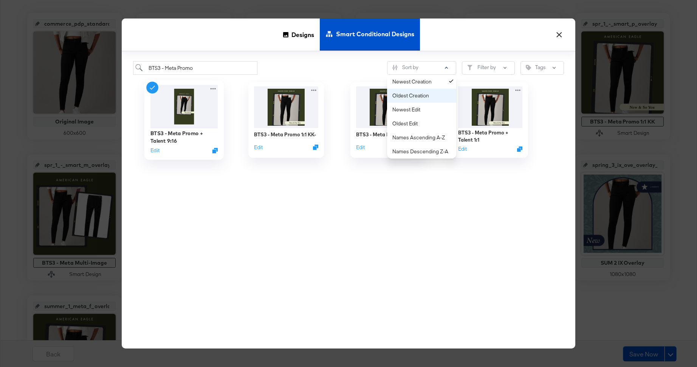
click at [431, 93] on div "Oldest Creation" at bounding box center [423, 95] width 62 height 7
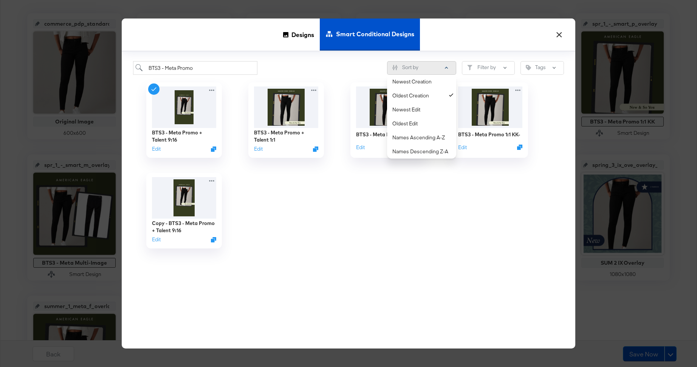
click at [434, 74] on button "Sort by" at bounding box center [421, 68] width 69 height 14
drag, startPoint x: 435, startPoint y: 68, endPoint x: 434, endPoint y: 73, distance: 5.4
click at [435, 68] on button "Sort by" at bounding box center [421, 68] width 69 height 14
click at [432, 80] on div "Newest Creation" at bounding box center [423, 81] width 62 height 7
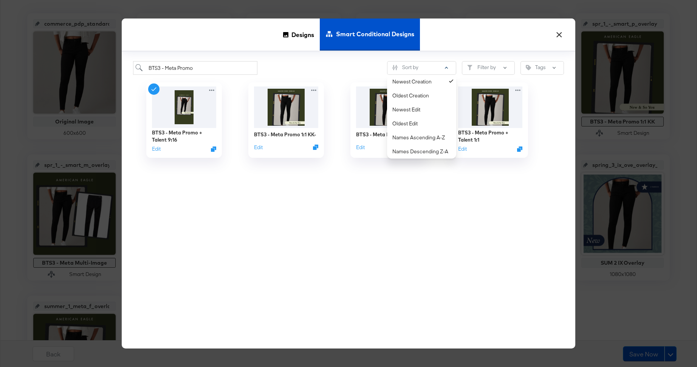
click at [382, 186] on div "BTS3 - Meta Promo + Talent 9:16 Edit BTS3 - Meta Promo 1:1 KK- Edit BTS3 - Meta…" at bounding box center [348, 202] width 431 height 255
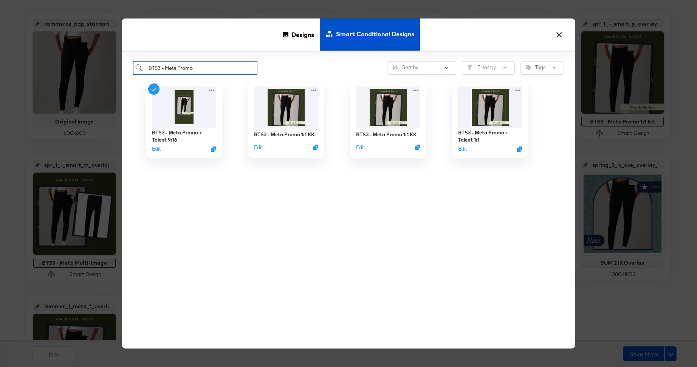
drag, startPoint x: 204, startPoint y: 67, endPoint x: 131, endPoint y: 67, distance: 73.7
click at [131, 67] on div "BTS3 - Meta Promo Sort by Filter by Tags BTS3 - Meta Promo + Talent 9:16 Edit B…" at bounding box center [349, 200] width 454 height 297
click at [562, 35] on button "×" at bounding box center [559, 33] width 14 height 14
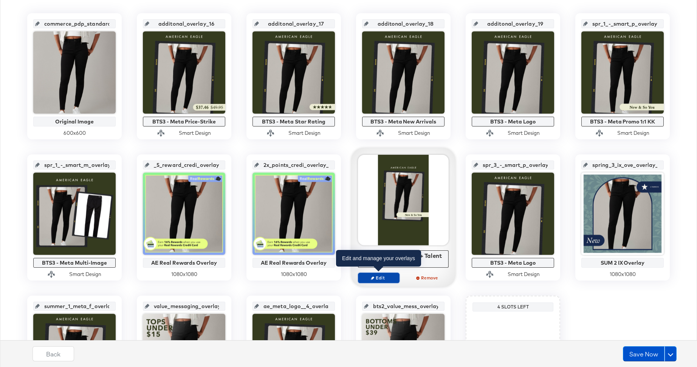
click at [379, 276] on span "Edit" at bounding box center [378, 278] width 35 height 6
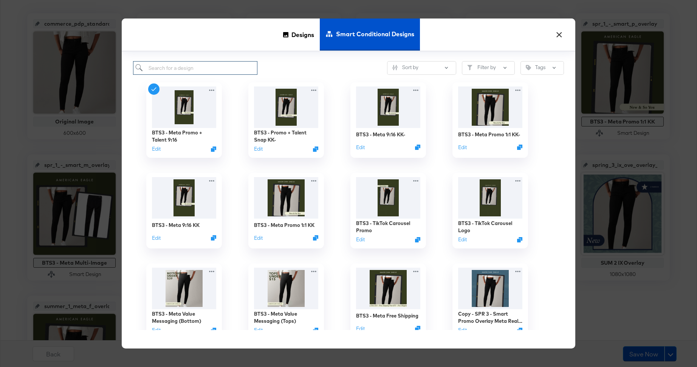
click at [192, 71] on input "search" at bounding box center [195, 68] width 124 height 14
paste input "BTS3 - Meta Promo"
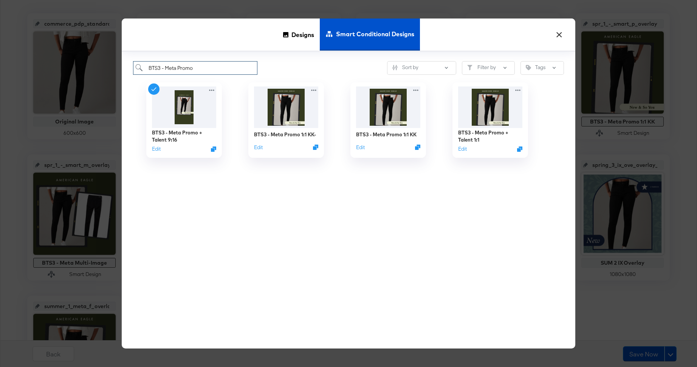
drag, startPoint x: 220, startPoint y: 68, endPoint x: 118, endPoint y: 68, distance: 101.7
click at [118, 68] on div "× Designs Smart Conditional Designs BTS3 - Meta Promo Sort by Filter by Tags BT…" at bounding box center [348, 183] width 697 height 367
type input "C"
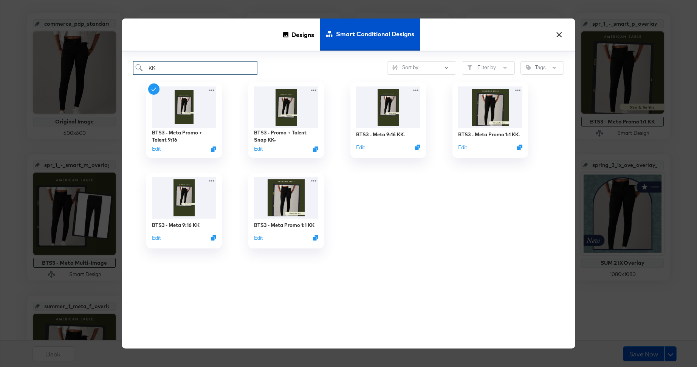
type input "K"
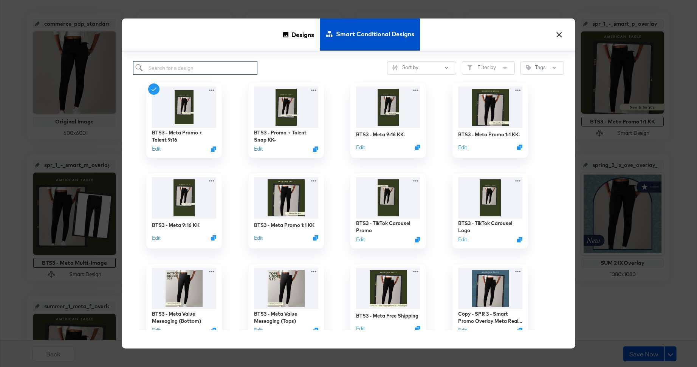
type input "K"
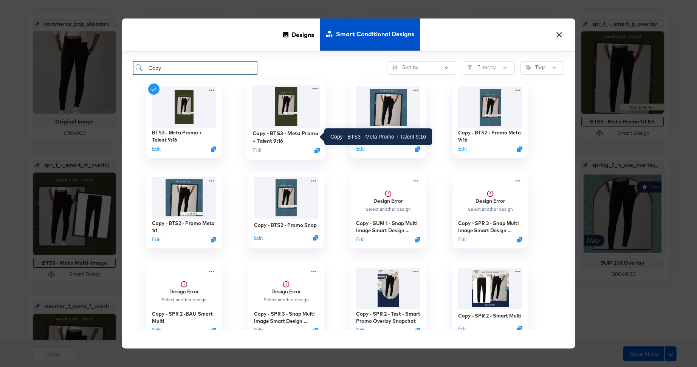
type input "Copy"
click at [267, 142] on div "Copy - BTS3 - Meta Promo + Talent 9:16" at bounding box center [286, 137] width 68 height 15
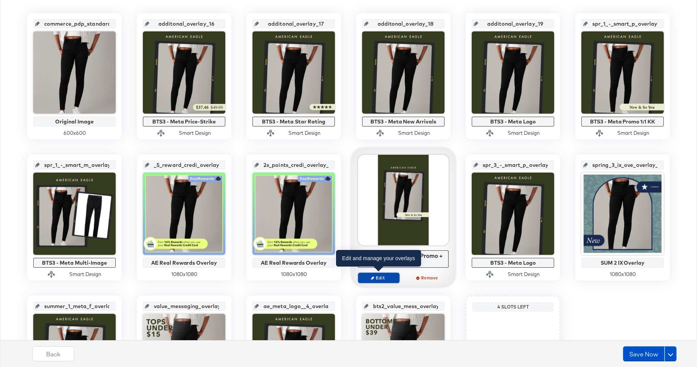
click at [379, 276] on span "Edit" at bounding box center [378, 278] width 35 height 6
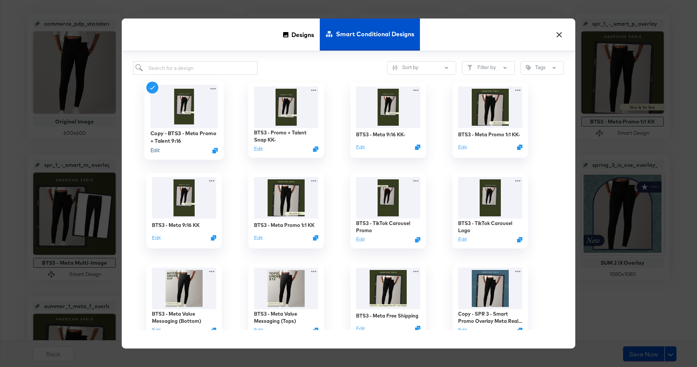
click at [155, 153] on button "Edit" at bounding box center [154, 150] width 9 height 7
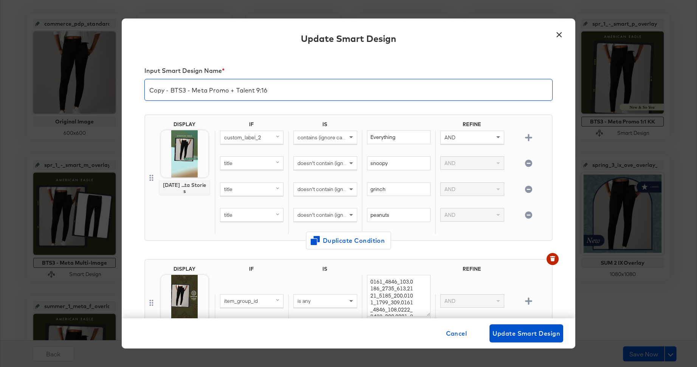
drag, startPoint x: 170, startPoint y: 90, endPoint x: 147, endPoint y: 90, distance: 23.1
click at [149, 90] on input "Copy - BTS3 - Meta Promo + Talent 9:16" at bounding box center [348, 86] width 407 height 21
type input "BTS3 - Meta Promo + Talent 9:16"
click at [453, 337] on span "Cancel" at bounding box center [456, 333] width 21 height 11
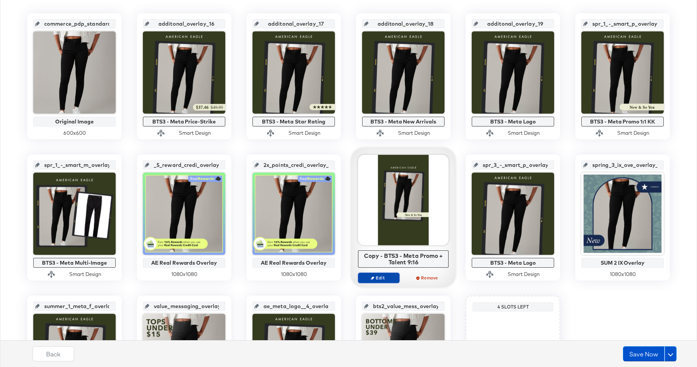
click at [385, 277] on span "Edit" at bounding box center [378, 278] width 35 height 6
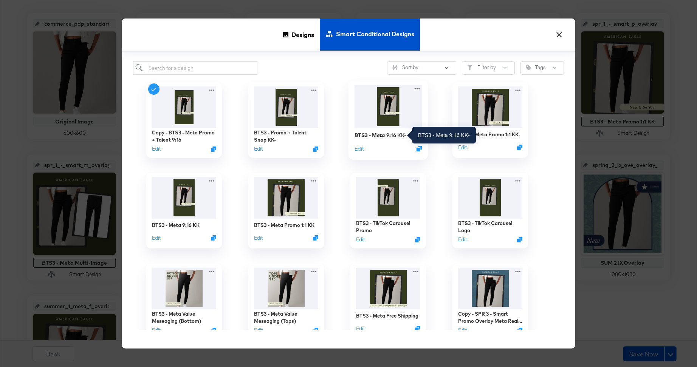
click at [393, 135] on div "BTS3 - Meta 9:16 KK-" at bounding box center [381, 135] width 52 height 7
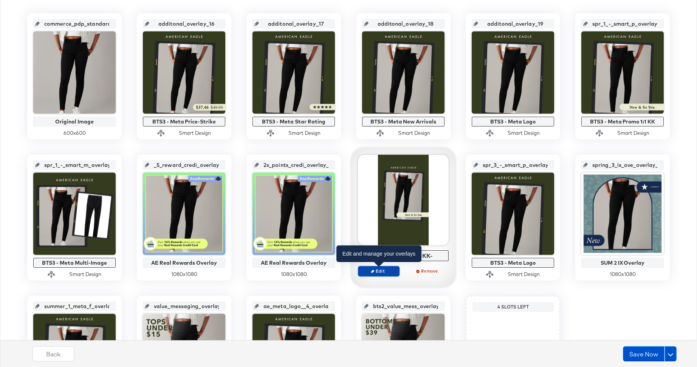
click at [382, 271] on span "Edit" at bounding box center [378, 271] width 35 height 6
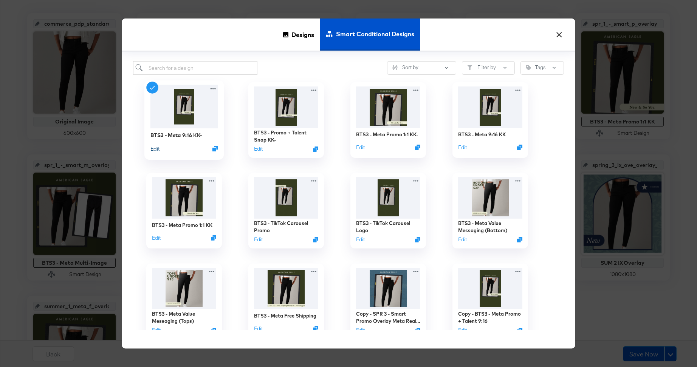
click at [158, 150] on button "Edit" at bounding box center [154, 148] width 9 height 7
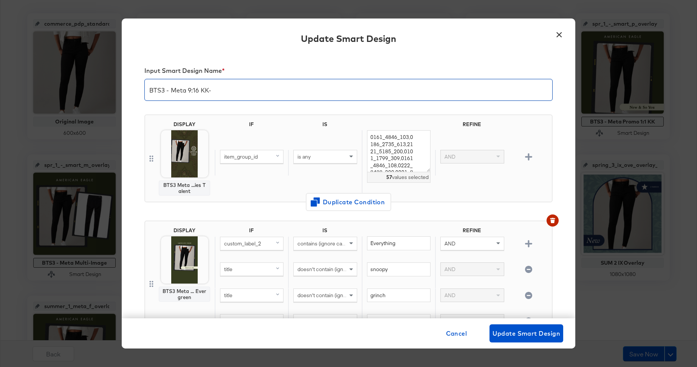
click at [225, 92] on input "BTS3 - Meta 9:16 KK-" at bounding box center [348, 86] width 407 height 21
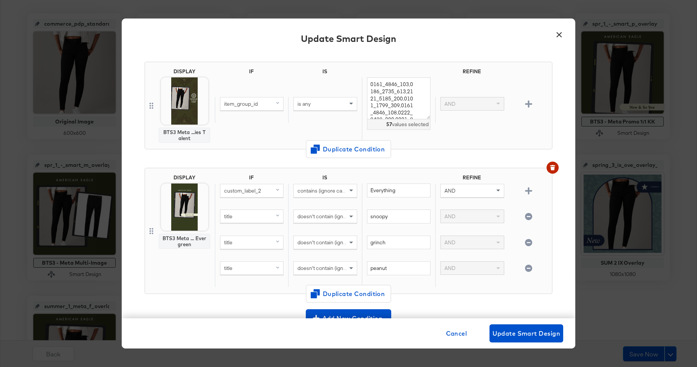
scroll to position [60, 0]
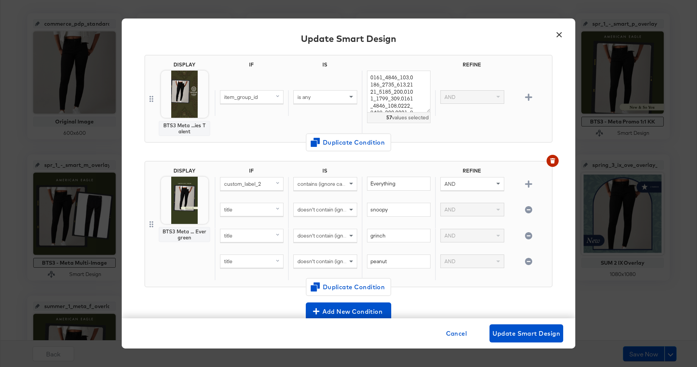
type input "BTS3 - Meta 9:16 KK"
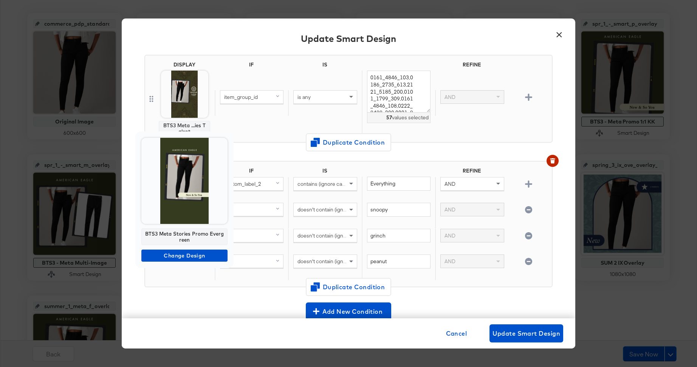
click at [186, 262] on div "BTS3 Meta Stories Promo Evergreen Change Design" at bounding box center [184, 200] width 98 height 137
click at [186, 257] on span "Change Design" at bounding box center [184, 255] width 80 height 9
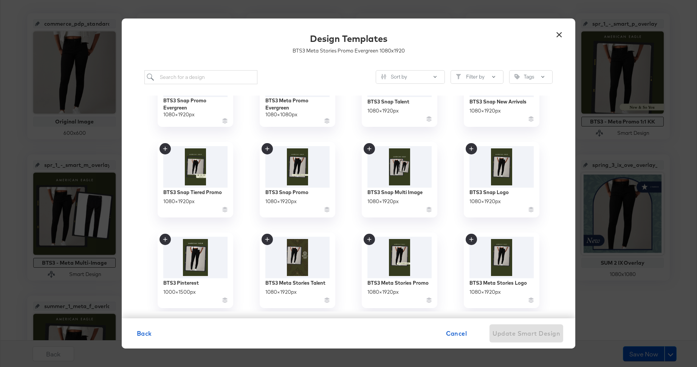
scroll to position [235, 0]
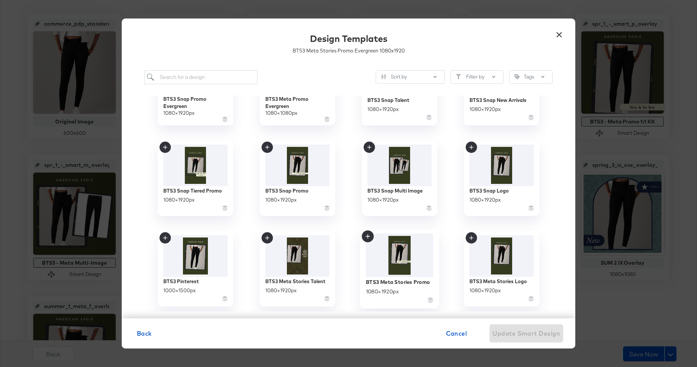
click at [404, 253] on img at bounding box center [400, 256] width 68 height 44
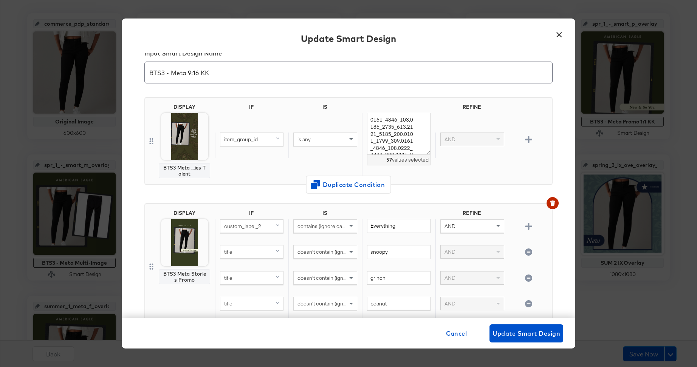
scroll to position [0, 0]
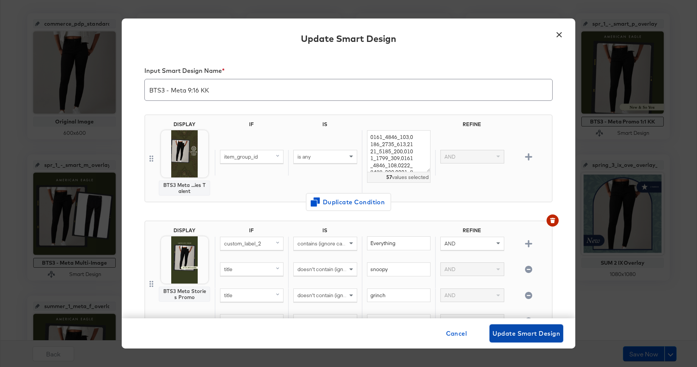
click at [510, 334] on span "Update Smart Design" at bounding box center [526, 333] width 68 height 11
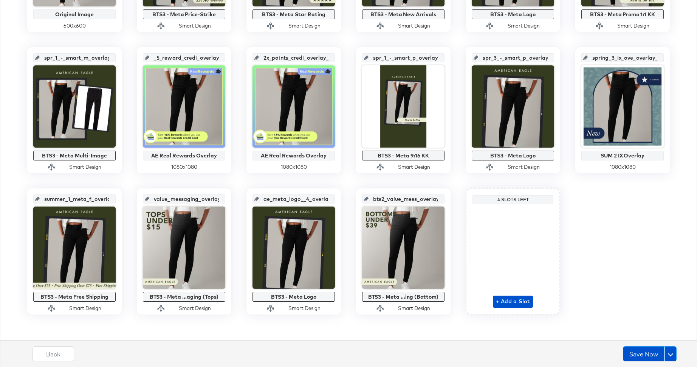
scroll to position [275, 0]
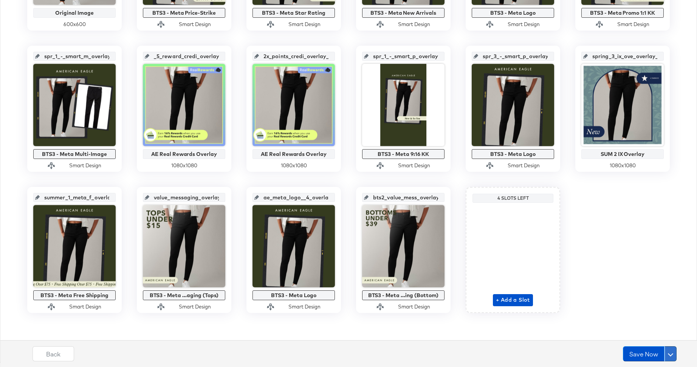
click at [673, 356] on button at bounding box center [670, 354] width 12 height 15
click at [648, 340] on div "Schedule Save" at bounding box center [652, 339] width 34 height 7
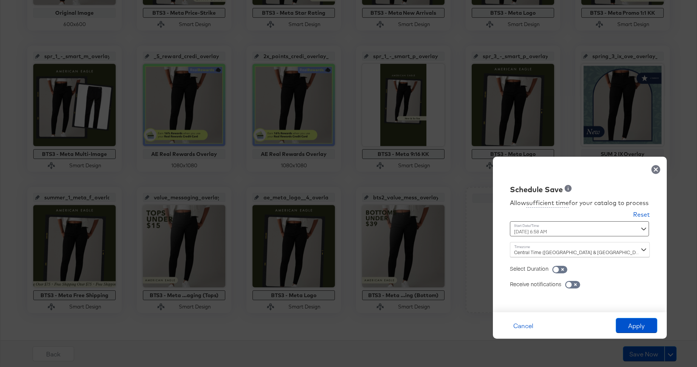
click at [538, 235] on div "September 11th 2025 6:58 AM ‹ September 2025 › Su Mo Tu We Th Fr Sa 31 1 2 3 4 …" at bounding box center [561, 228] width 102 height 15
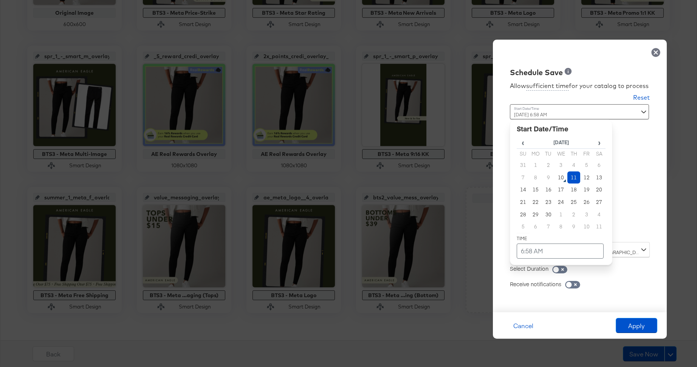
click at [572, 182] on td "11" at bounding box center [573, 178] width 13 height 12
drag, startPoint x: 553, startPoint y: 235, endPoint x: 553, endPoint y: 241, distance: 5.3
click at [553, 235] on table "‹ September 2025 › Su Mo Tu We Th Fr Sa 31 1 2 3 4 5 6 7 8 9 10 11 12 13 14 15 …" at bounding box center [561, 197] width 89 height 122
click at [553, 245] on td "6:58 AM" at bounding box center [560, 251] width 87 height 15
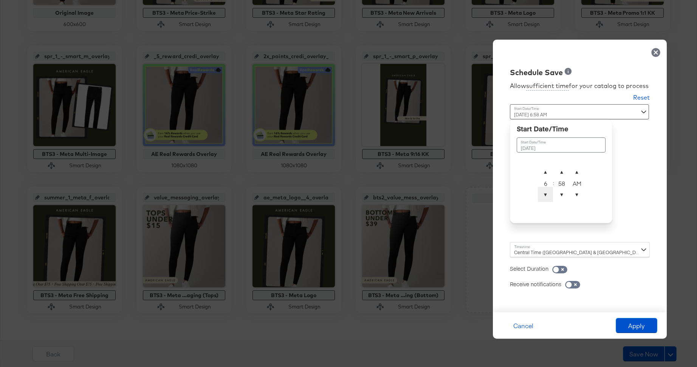
click at [549, 193] on span "▼" at bounding box center [545, 194] width 15 height 15
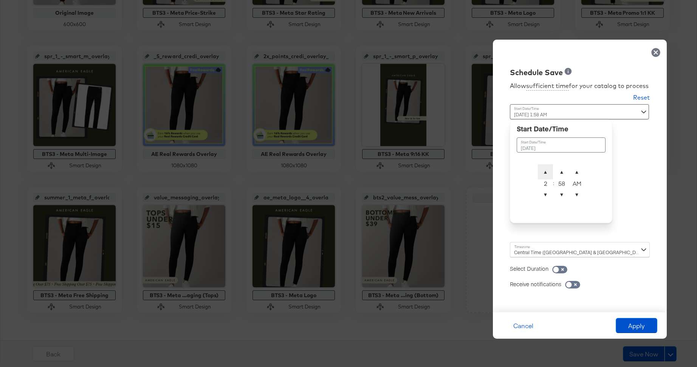
click at [547, 174] on span "▲" at bounding box center [545, 171] width 15 height 15
click at [561, 171] on span "▲" at bounding box center [561, 171] width 15 height 15
type input "September 11th 2025 2:00 AM"
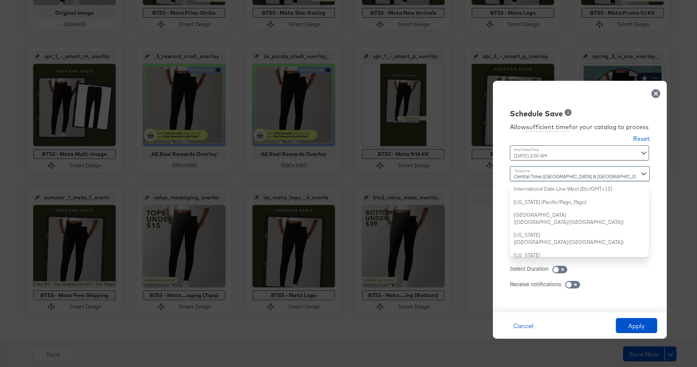
click at [531, 249] on div "Central Time (US & Canada) (America/Chicago) International Date Line West (Etc/…" at bounding box center [580, 211] width 140 height 91
type input "new"
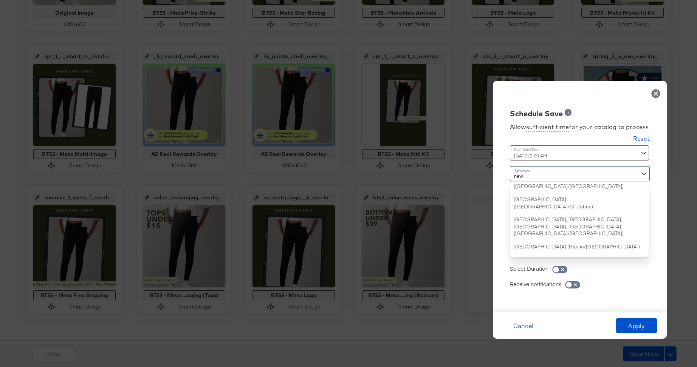
scroll to position [0, 0]
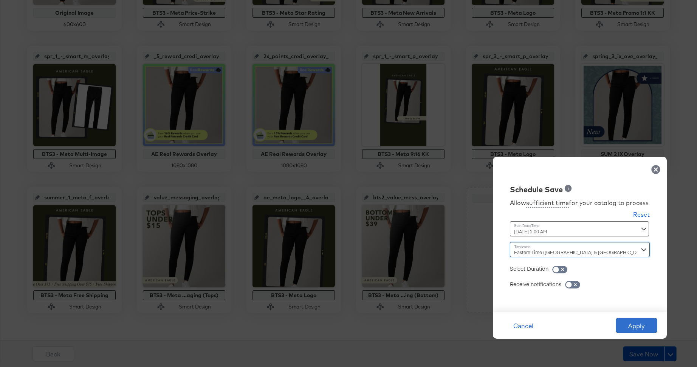
click at [624, 323] on button "Apply" at bounding box center [637, 325] width 42 height 15
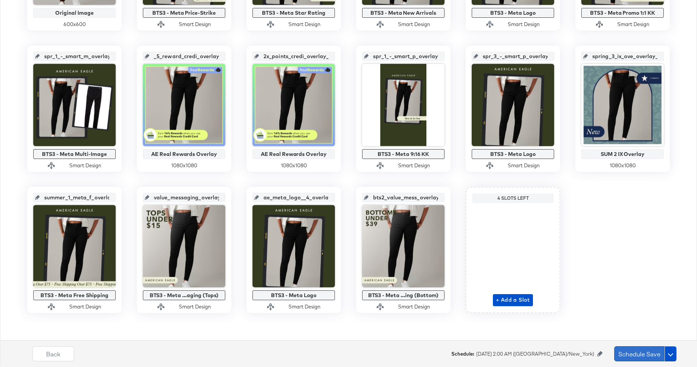
click at [617, 352] on button "Schedule Save" at bounding box center [639, 354] width 50 height 15
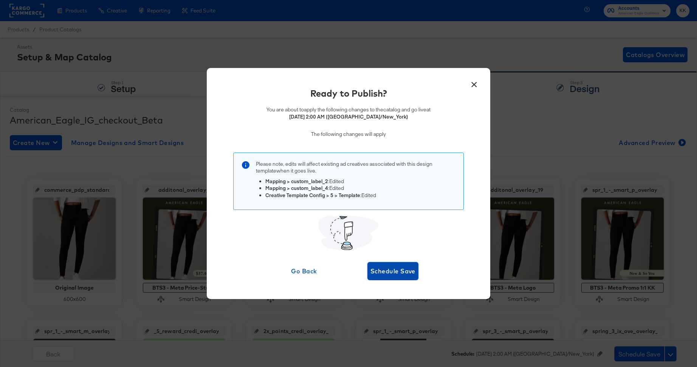
click at [408, 276] on span "Schedule Save" at bounding box center [392, 271] width 45 height 11
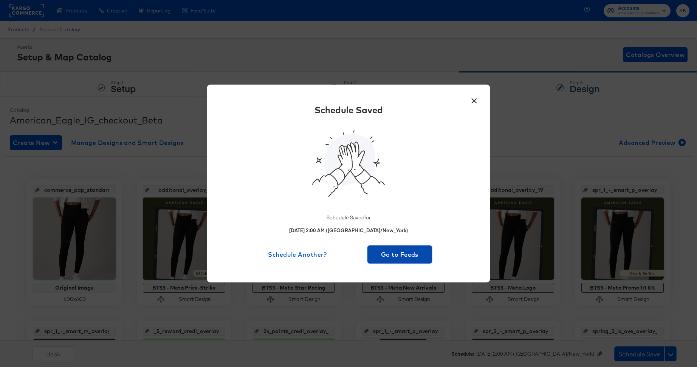
click at [381, 255] on span "Go to Feeds" at bounding box center [399, 254] width 59 height 11
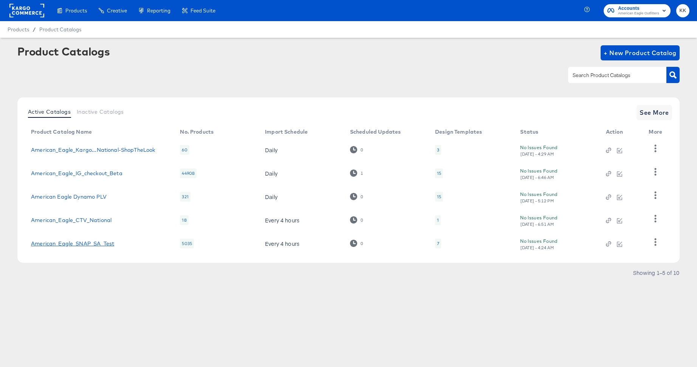
click at [95, 246] on link "American_Eagle_SNAP_SA_Test" at bounding box center [72, 244] width 83 height 6
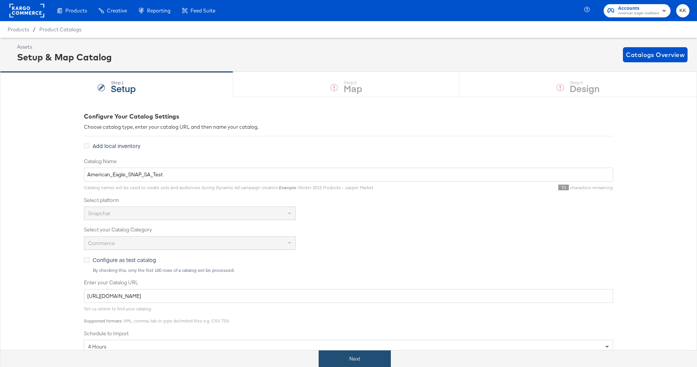
click at [353, 362] on button "Next" at bounding box center [355, 359] width 72 height 17
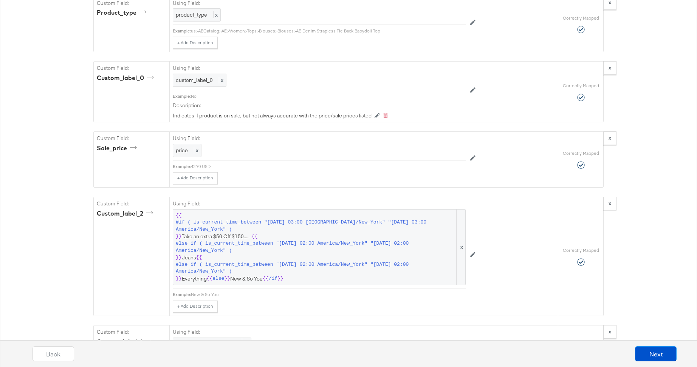
scroll to position [1052, 0]
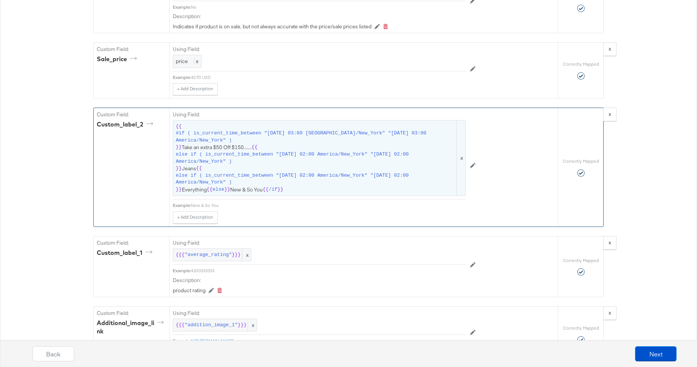
click at [250, 157] on span "{{ #if ( is_current_time_between "2024-06-11 03:00 America/New_York" "2024-06-1…" at bounding box center [319, 158] width 287 height 70
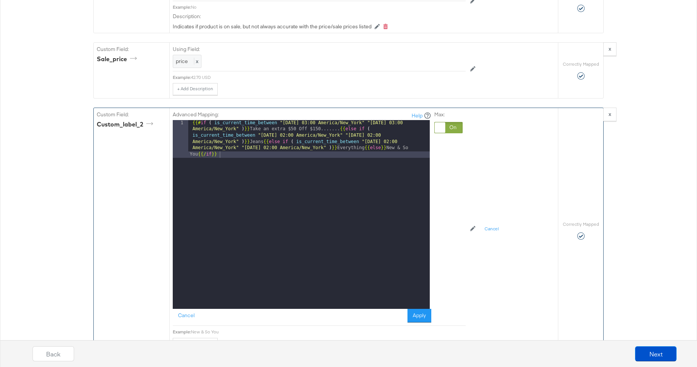
click at [378, 138] on div "{{# if ( is_current_time_between "2024-06-11 03:00 America/New_York" "2024-06-1…" at bounding box center [309, 252] width 242 height 265
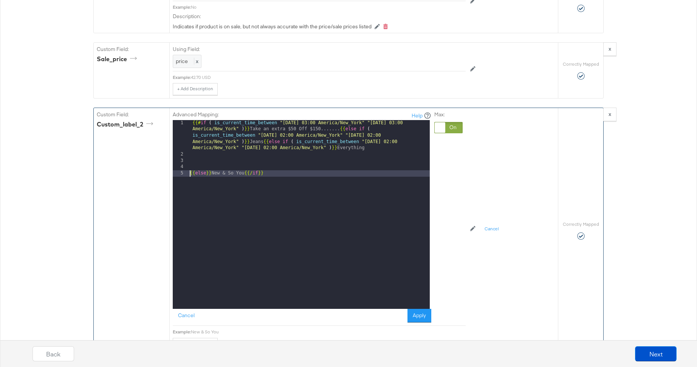
click at [262, 133] on div "{{# if ( is_current_time_between "2024-06-11 03:00 America/New_York" "2024-06-1…" at bounding box center [309, 233] width 242 height 227
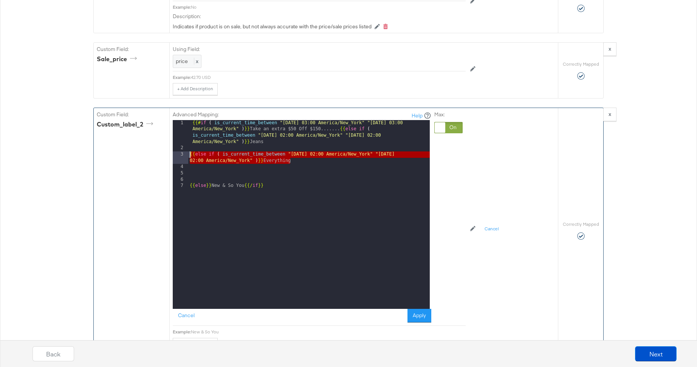
drag, startPoint x: 294, startPoint y: 152, endPoint x: 186, endPoint y: 143, distance: 108.4
click at [186, 143] on div "1 2 3 4 5 6 7 {{# if ( is_current_time_between "2024-06-11 03:00 America/New_Yo…" at bounding box center [301, 214] width 257 height 189
click at [298, 151] on div "{{# if ( is_current_time_between "2024-06-11 03:00 America/New_York" "2024-06-1…" at bounding box center [309, 230] width 242 height 220
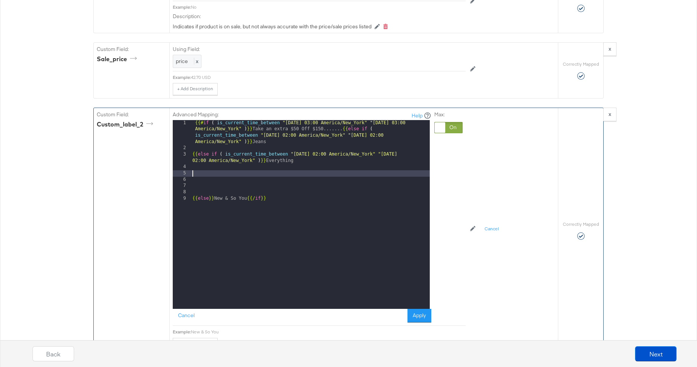
paste textarea
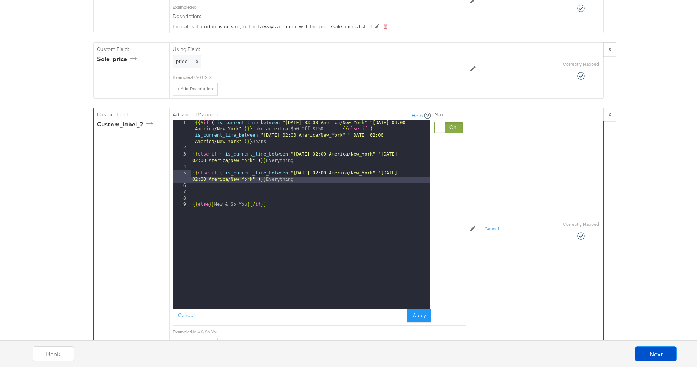
click at [311, 163] on div "{{# if ( is_current_time_between "2024-06-11 03:00 America/New_York" "2024-06-1…" at bounding box center [310, 230] width 239 height 220
drag, startPoint x: 418, startPoint y: 162, endPoint x: 418, endPoint y: 173, distance: 11.7
click at [418, 163] on div "{{# if ( is_current_time_between "2024-06-11 03:00 America/New_York" "2024-06-1…" at bounding box center [310, 230] width 239 height 220
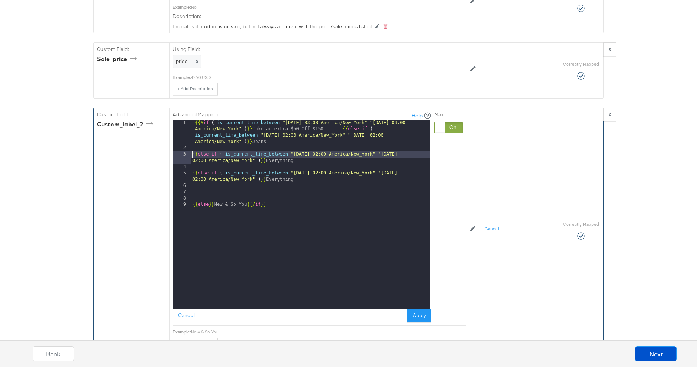
drag, startPoint x: 192, startPoint y: 146, endPoint x: 192, endPoint y: 157, distance: 11.0
click at [192, 146] on div "{{# if ( is_current_time_between "2024-06-11 03:00 America/New_York" "2024-06-1…" at bounding box center [310, 230] width 239 height 220
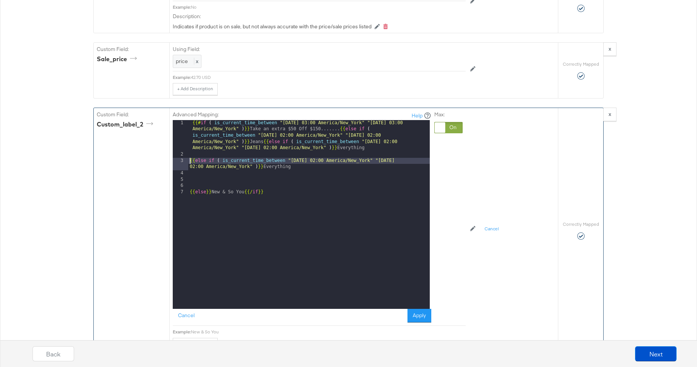
click at [188, 151] on div "{{# if ( is_current_time_between "2024-06-11 03:00 America/New_York" "2024-06-1…" at bounding box center [309, 233] width 242 height 227
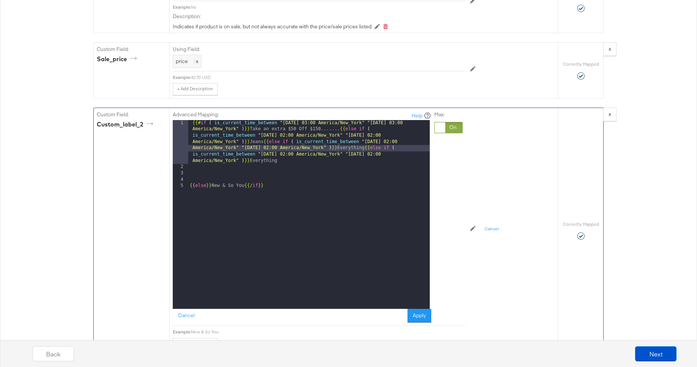
click at [188, 177] on div "{{# if ( is_current_time_between "2024-06-11 03:00 America/New_York" "2024-06-1…" at bounding box center [309, 239] width 242 height 239
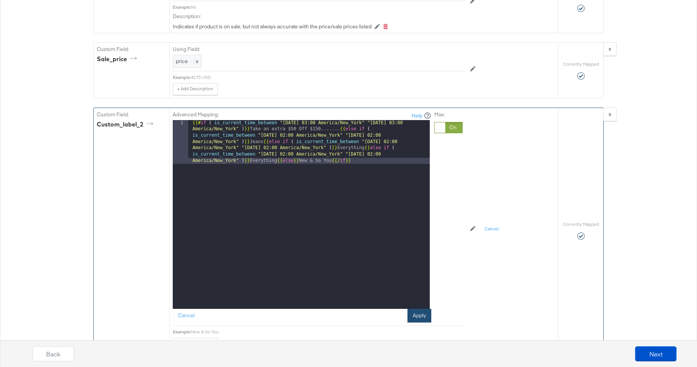
click at [423, 309] on button "Apply" at bounding box center [419, 316] width 24 height 14
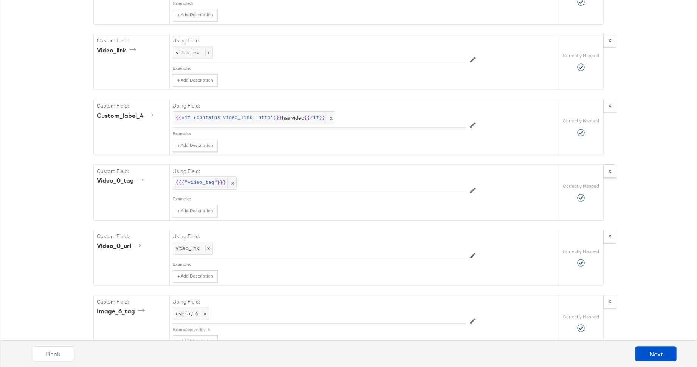
scroll to position [2010, 0]
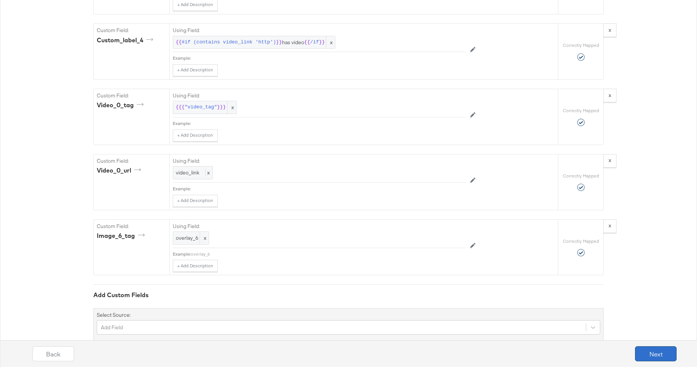
click at [664, 357] on button "Next" at bounding box center [656, 354] width 42 height 15
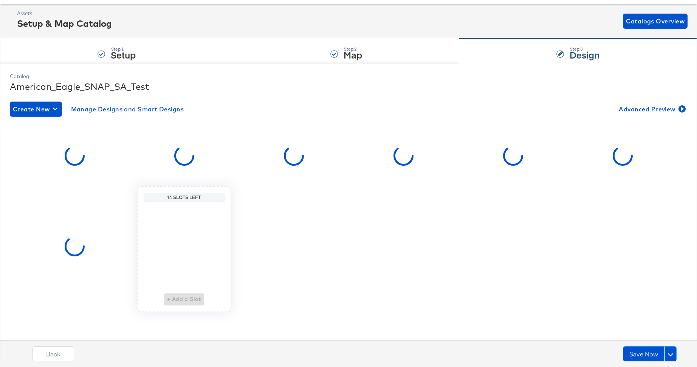
scroll to position [0, 0]
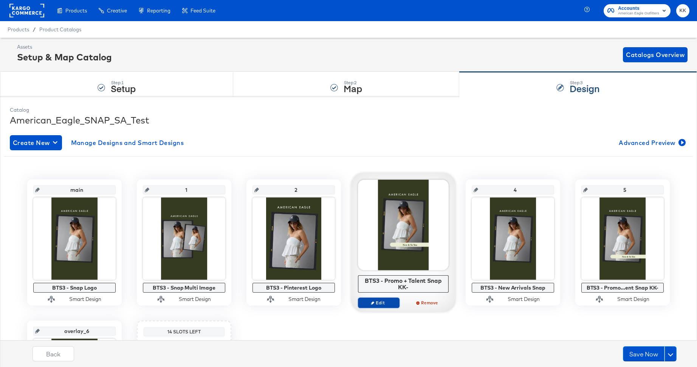
click at [375, 305] on button "Edit" at bounding box center [379, 303] width 42 height 11
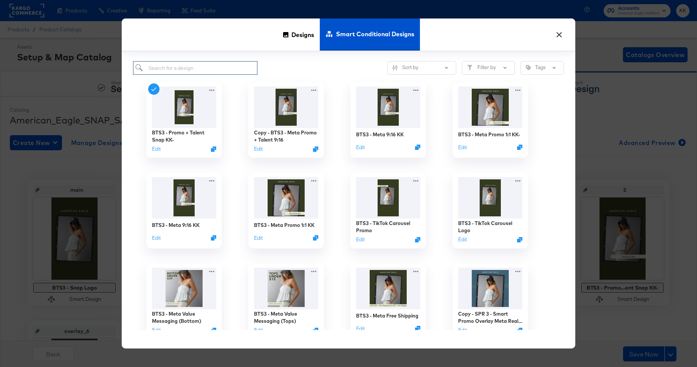
click at [181, 74] on input "search" at bounding box center [195, 68] width 124 height 14
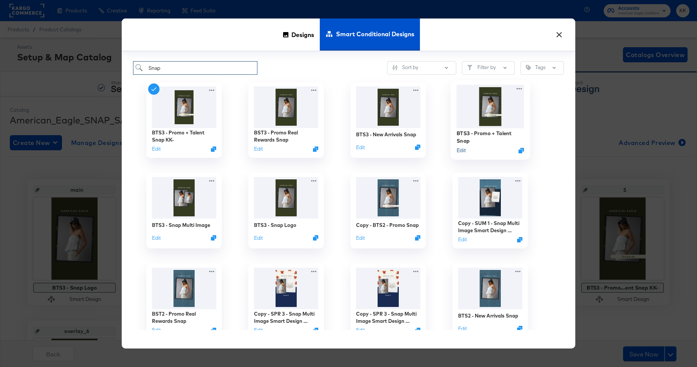
type input "Snap"
click at [463, 152] on button "Edit" at bounding box center [461, 150] width 9 height 7
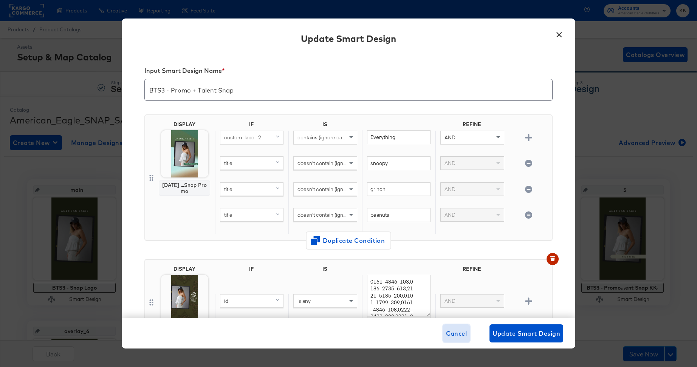
click at [451, 330] on span "Cancel" at bounding box center [456, 333] width 21 height 11
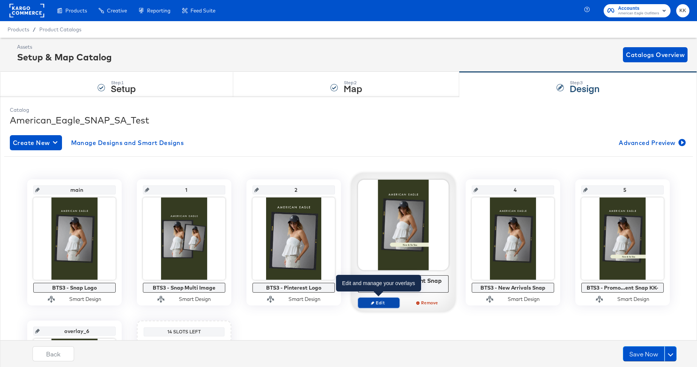
click at [384, 302] on span "Edit" at bounding box center [378, 303] width 35 height 6
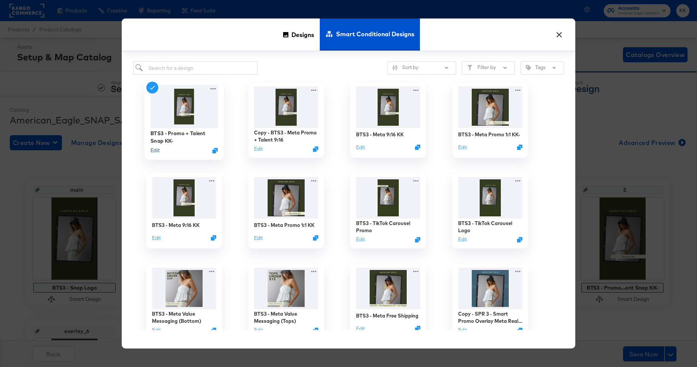
click at [155, 150] on button "Edit" at bounding box center [154, 150] width 9 height 7
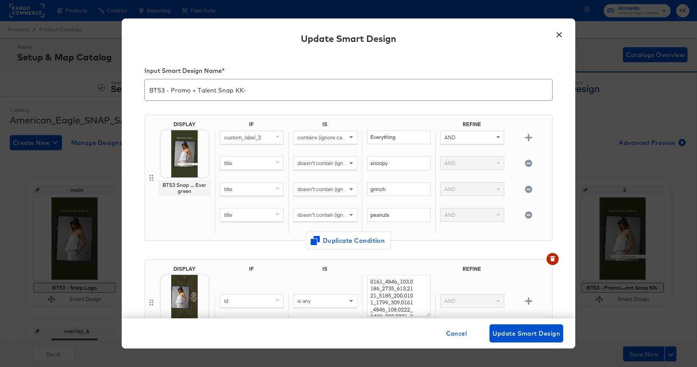
click at [554, 31] on button "×" at bounding box center [559, 33] width 14 height 14
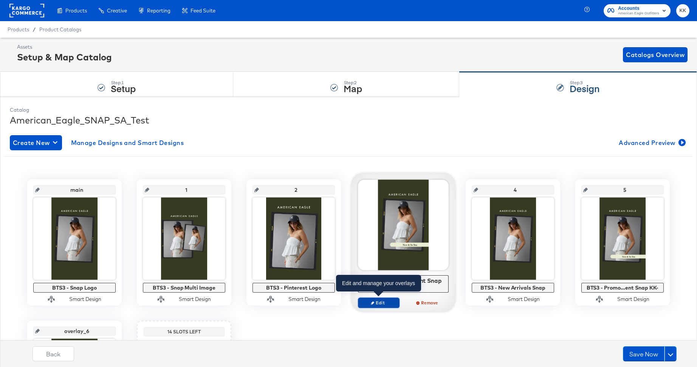
click at [373, 302] on icon "button" at bounding box center [372, 302] width 3 height 3
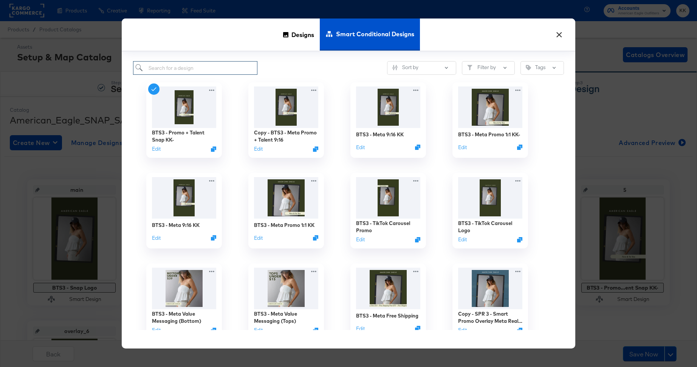
click at [187, 67] on input "search" at bounding box center [195, 68] width 124 height 14
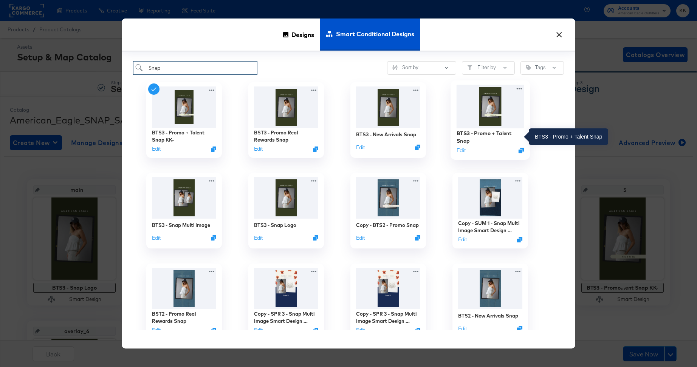
type input "Snap"
click at [482, 135] on div "BTS3 - Promo + Talent Snap" at bounding box center [491, 137] width 68 height 15
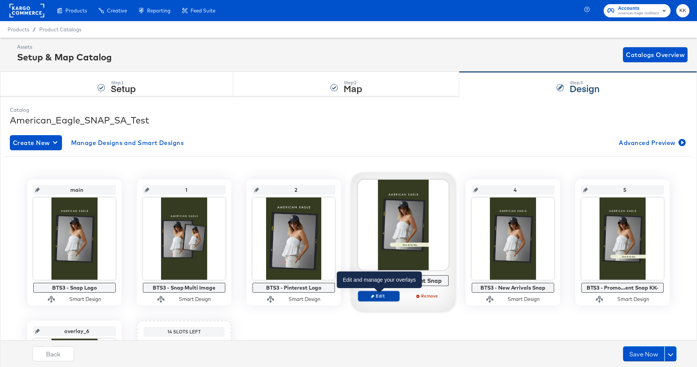
click at [382, 295] on span "Edit" at bounding box center [378, 296] width 35 height 6
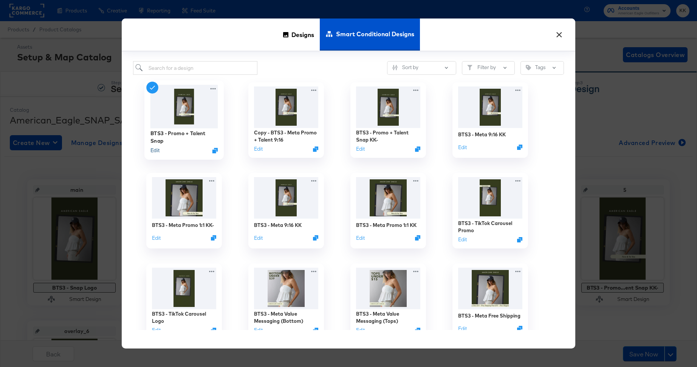
click at [159, 149] on button "Edit" at bounding box center [154, 150] width 9 height 7
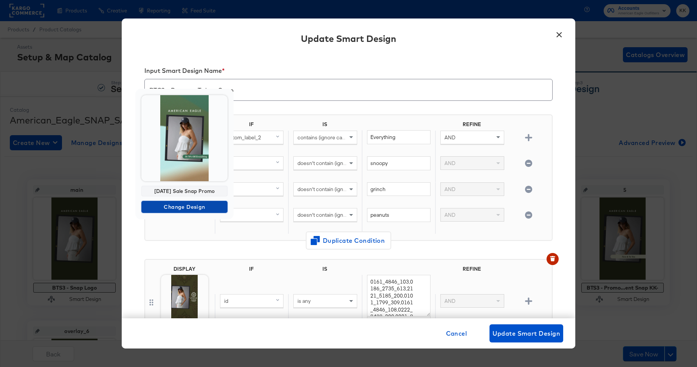
click at [182, 210] on span "Change Design" at bounding box center [184, 207] width 80 height 9
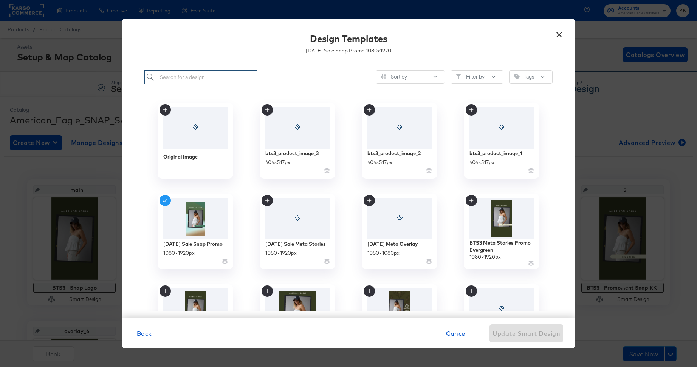
click at [181, 80] on input "search" at bounding box center [200, 77] width 113 height 14
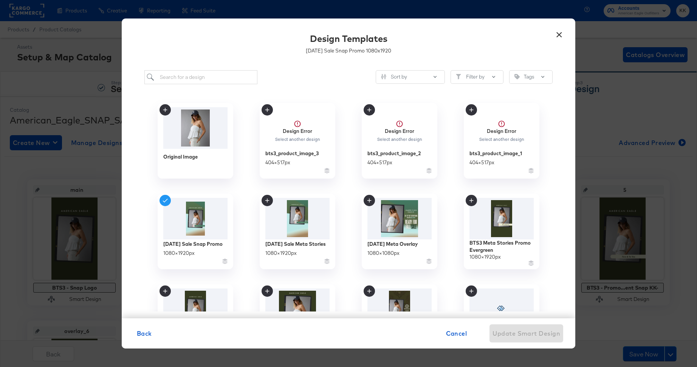
click at [554, 107] on div "Sort by Filter by Tags Original Image Design Error Select another design bts3_p…" at bounding box center [349, 191] width 454 height 256
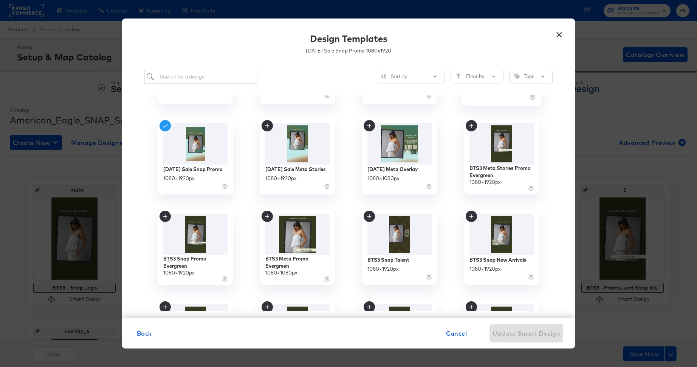
scroll to position [79, 0]
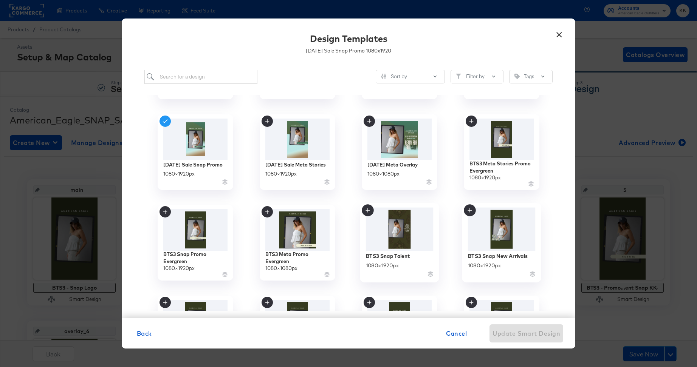
drag, startPoint x: 399, startPoint y: 243, endPoint x: 539, endPoint y: 229, distance: 140.9
click at [539, 229] on div "Original Image Design Error Select another design bts3_product_image_3 404 × 51…" at bounding box center [348, 333] width 408 height 635
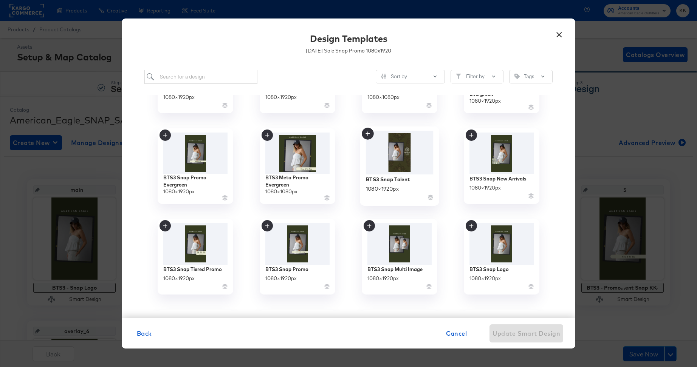
scroll to position [155, 0]
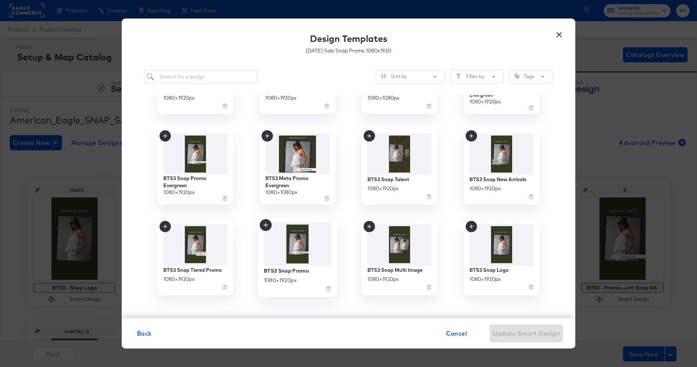
click at [310, 261] on img at bounding box center [298, 245] width 68 height 44
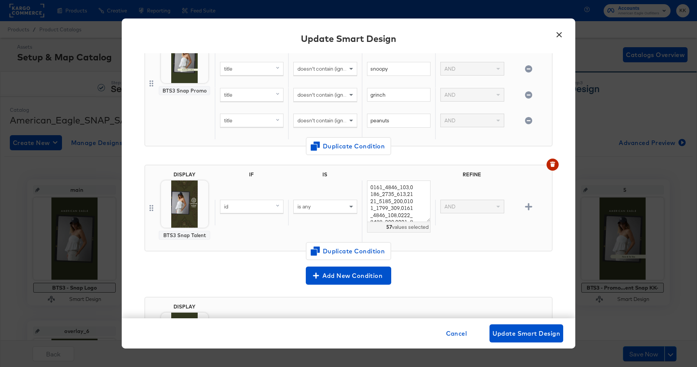
scroll to position [179, 0]
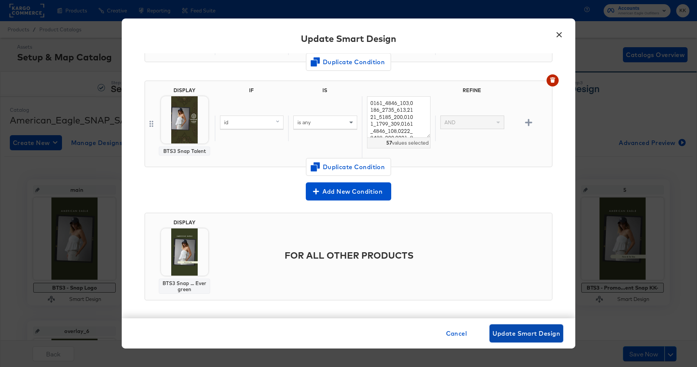
click at [506, 335] on span "Update Smart Design" at bounding box center [526, 333] width 68 height 11
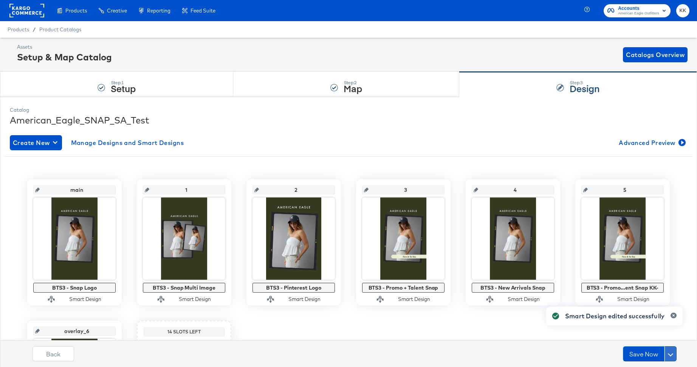
click at [674, 357] on button at bounding box center [670, 354] width 12 height 15
click at [650, 338] on div "Schedule Save" at bounding box center [652, 339] width 34 height 7
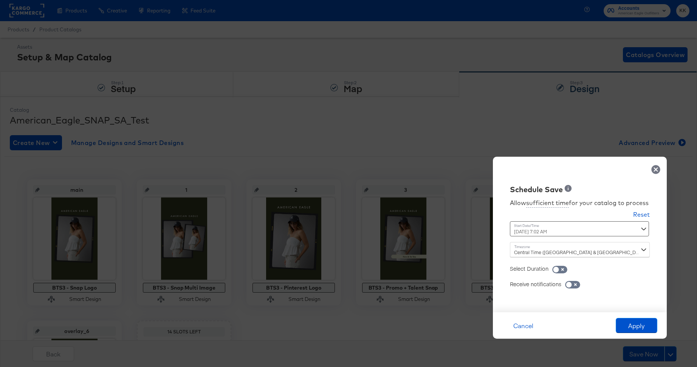
click at [536, 231] on div "September 11th 2025 7:02 AM ‹ September 2025 › Su Mo Tu We Th Fr Sa 31 1 2 3 4 …" at bounding box center [561, 228] width 102 height 15
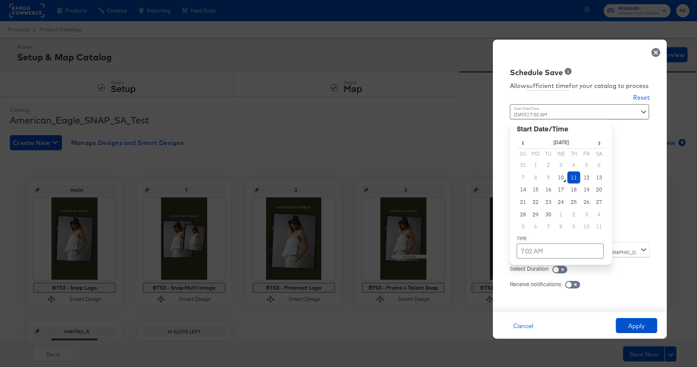
click at [571, 175] on td "11" at bounding box center [573, 178] width 13 height 12
click at [537, 256] on td "7:02 AM" at bounding box center [560, 251] width 87 height 15
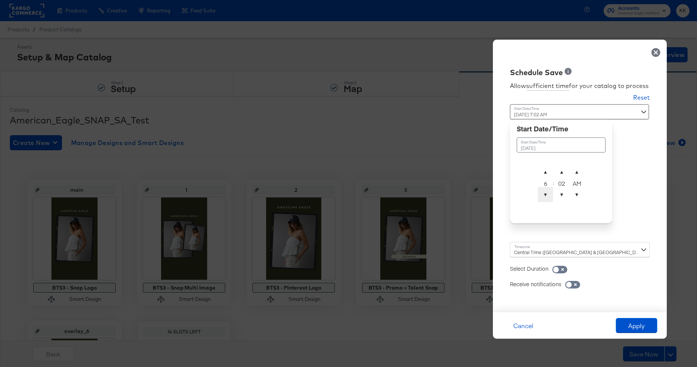
click at [546, 192] on span "▼" at bounding box center [545, 194] width 15 height 15
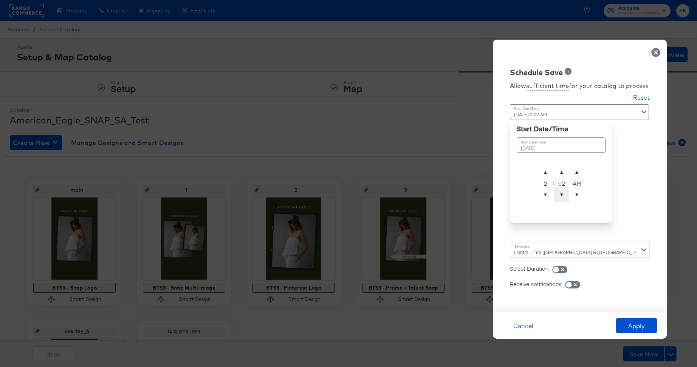
click at [563, 199] on span "▼" at bounding box center [561, 194] width 15 height 15
click at [578, 169] on span "▲" at bounding box center [576, 171] width 15 height 15
click at [579, 199] on span "▼" at bounding box center [576, 194] width 15 height 15
click at [579, 167] on span "▲" at bounding box center [576, 171] width 15 height 15
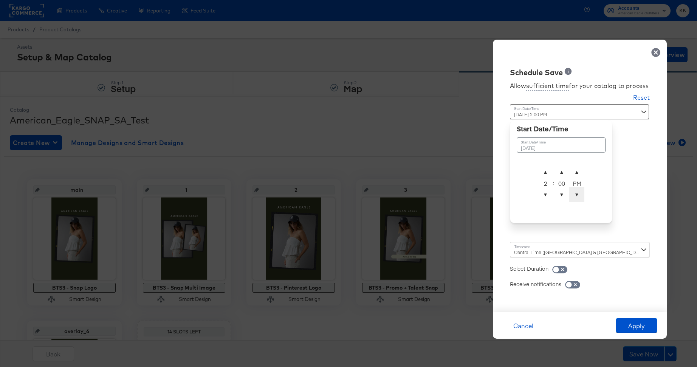
type input "September 11th 2025 2:00 AM"
click at [579, 193] on span "▼" at bounding box center [576, 194] width 15 height 15
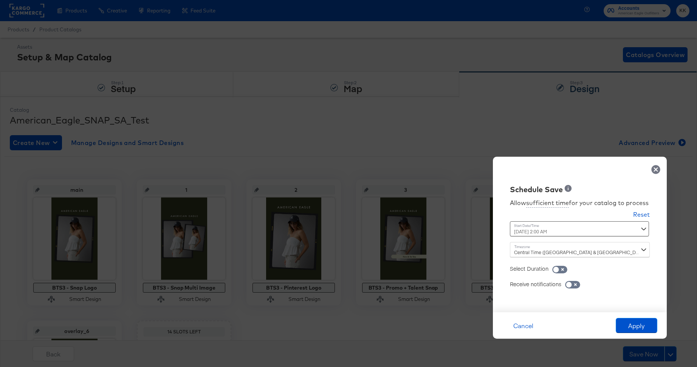
click at [523, 259] on div "Select Duration" at bounding box center [580, 264] width 140 height 15
click at [523, 255] on div "Central Time (US & Canada) (America/Chicago)" at bounding box center [580, 249] width 140 height 15
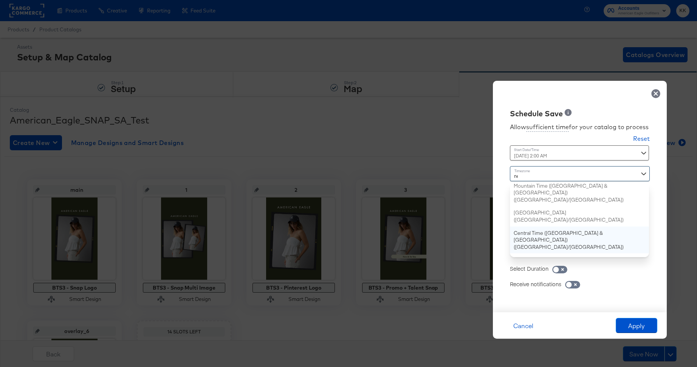
type input "new"
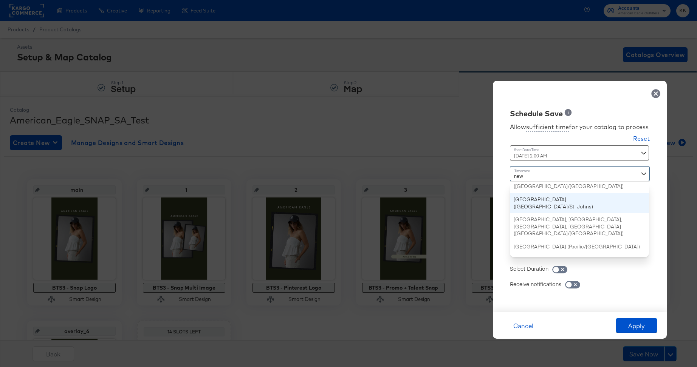
scroll to position [0, 0]
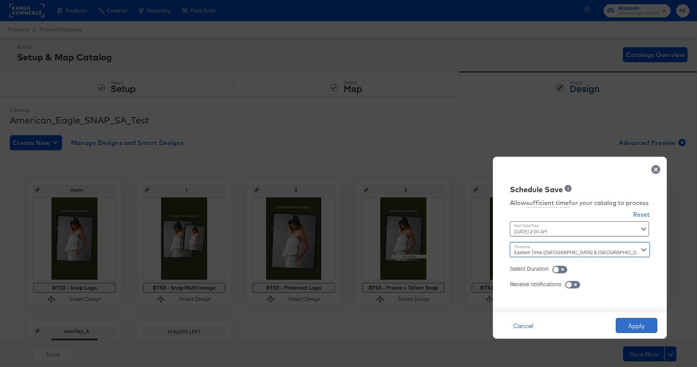
click at [639, 322] on button "Apply" at bounding box center [637, 325] width 42 height 15
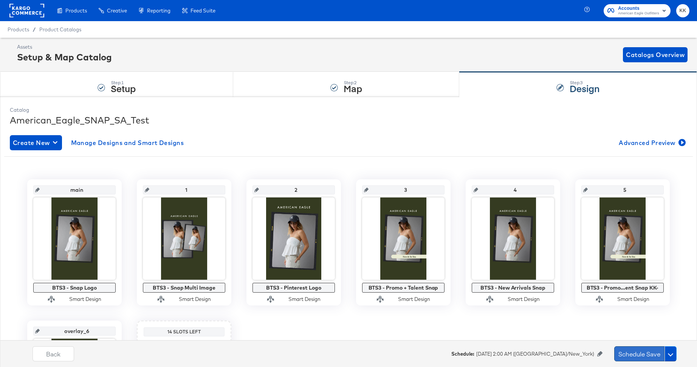
click at [615, 354] on button "Schedule Save" at bounding box center [639, 354] width 50 height 15
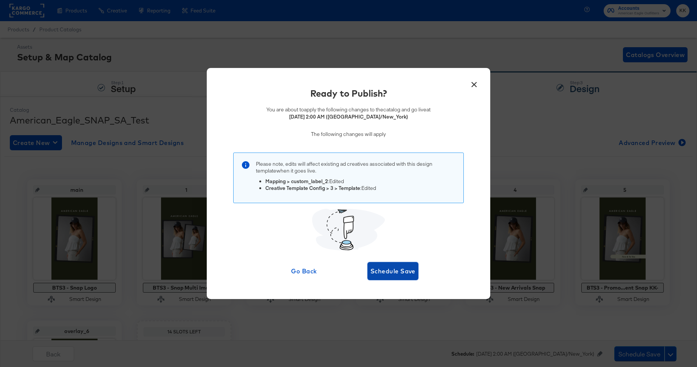
click at [402, 268] on span "Schedule Save" at bounding box center [392, 271] width 45 height 11
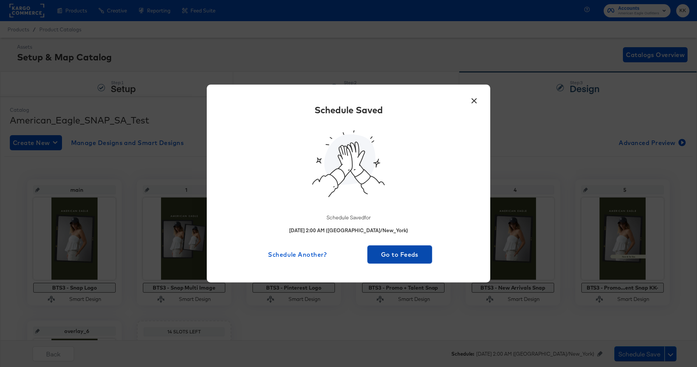
click at [398, 258] on span "Go to Feeds" at bounding box center [399, 254] width 59 height 11
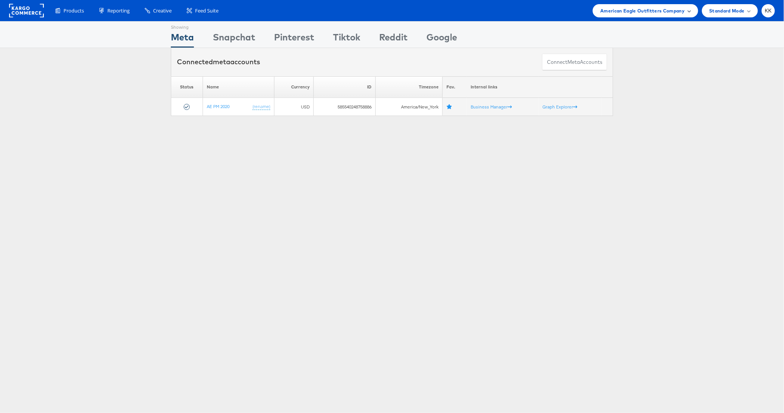
click at [644, 14] on span "American Eagle Outfitters Company" at bounding box center [642, 11] width 84 height 8
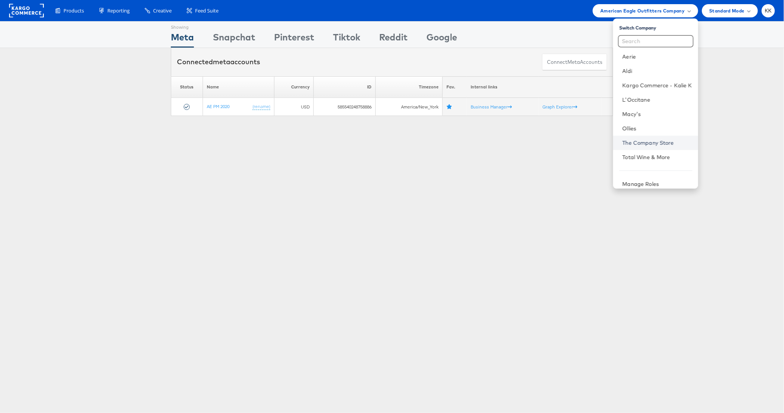
click at [655, 142] on link "The Company Store" at bounding box center [657, 143] width 70 height 8
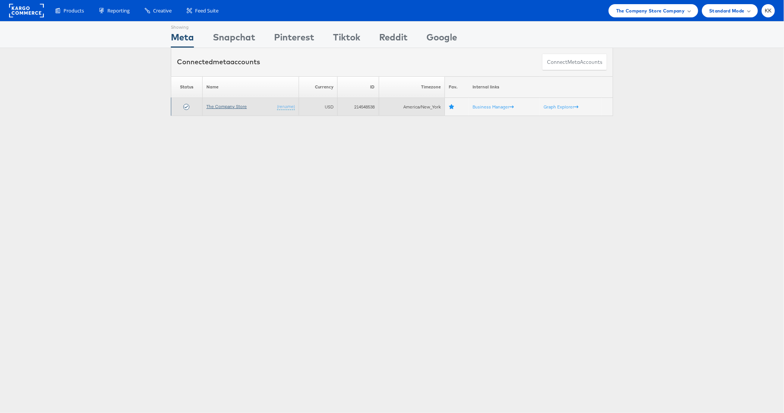
click at [234, 104] on link "The Company Store" at bounding box center [226, 107] width 40 height 6
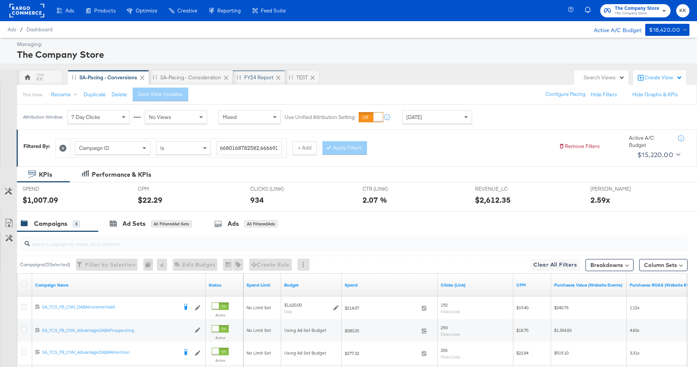
click at [252, 78] on div "FY24 Report" at bounding box center [258, 77] width 29 height 7
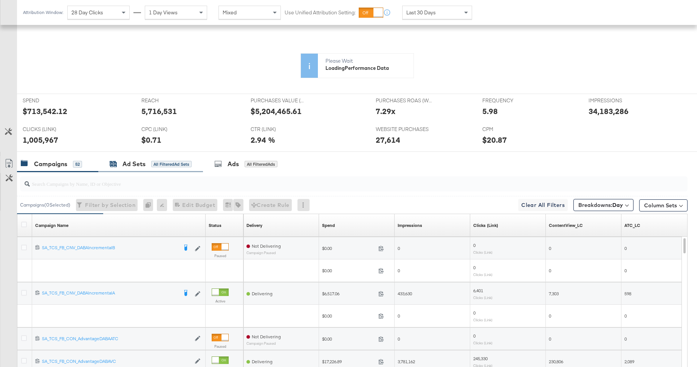
click at [122, 163] on div "Ad Sets" at bounding box center [133, 164] width 23 height 9
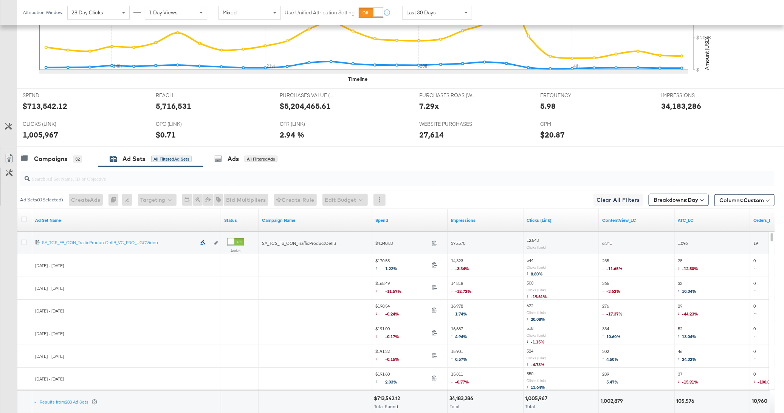
scroll to position [311, 0]
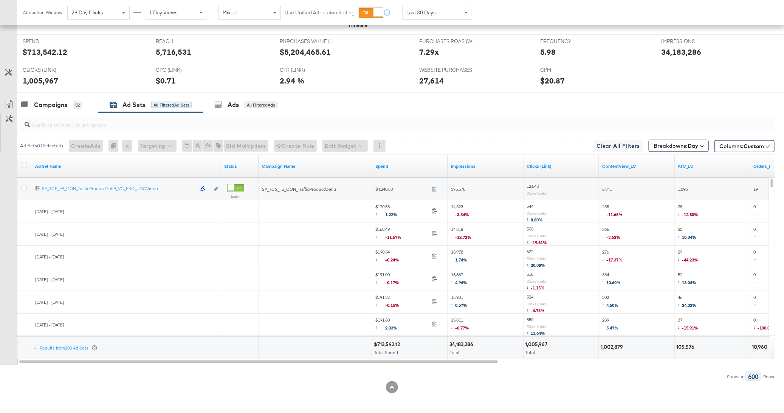
click at [27, 165] on div at bounding box center [25, 167] width 8 height 8
click at [26, 164] on icon at bounding box center [24, 166] width 6 height 6
click at [0, 0] on input "checkbox" at bounding box center [0, 0] width 0 height 0
click at [8, 101] on icon at bounding box center [9, 104] width 9 height 9
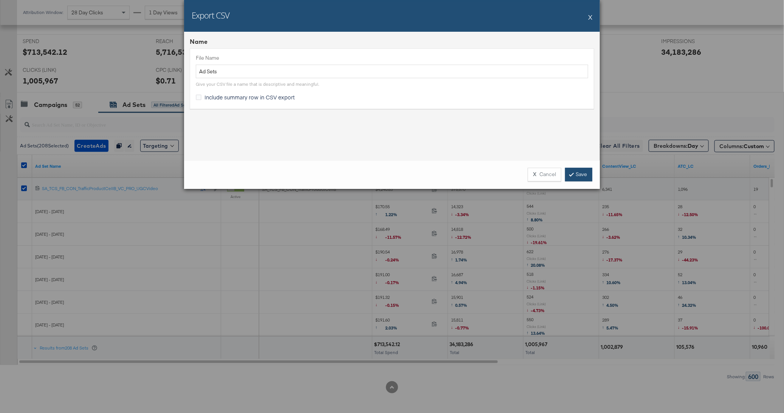
click at [580, 178] on link "Save" at bounding box center [578, 175] width 27 height 14
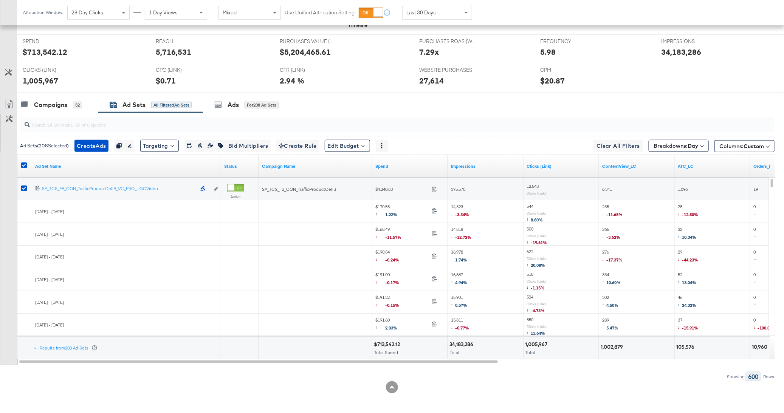
scroll to position [0, 0]
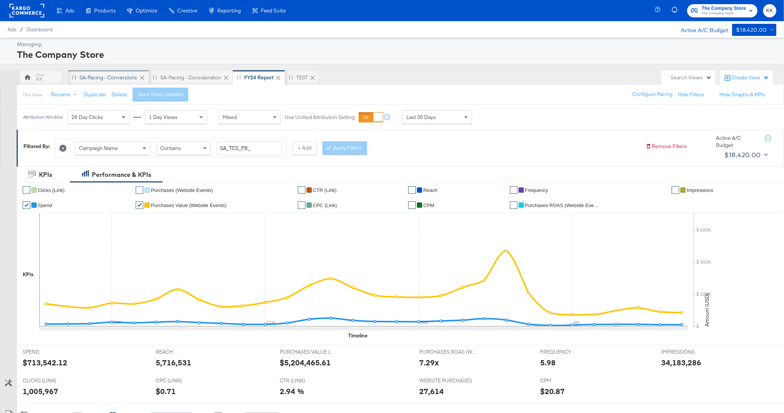
click at [99, 76] on div "SA-Pacing - Conversions" at bounding box center [108, 77] width 58 height 7
